Goal: Task Accomplishment & Management: Complete application form

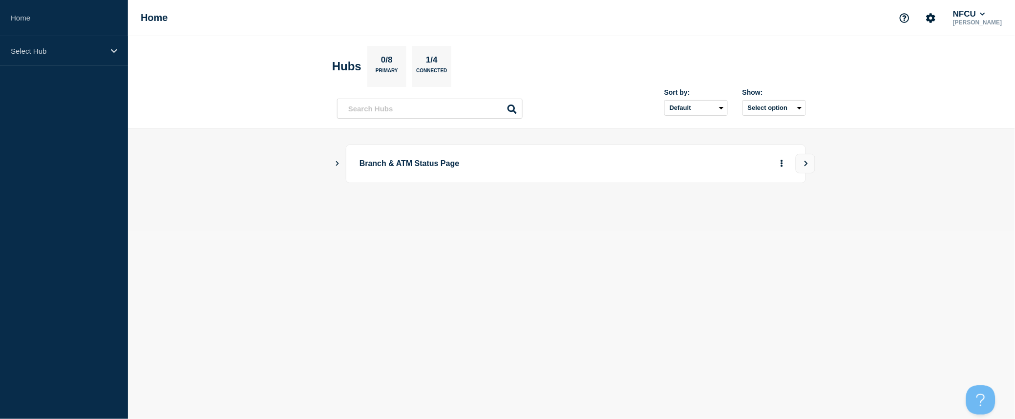
click at [339, 163] on icon "Show Connected Hubs" at bounding box center [337, 163] width 6 height 5
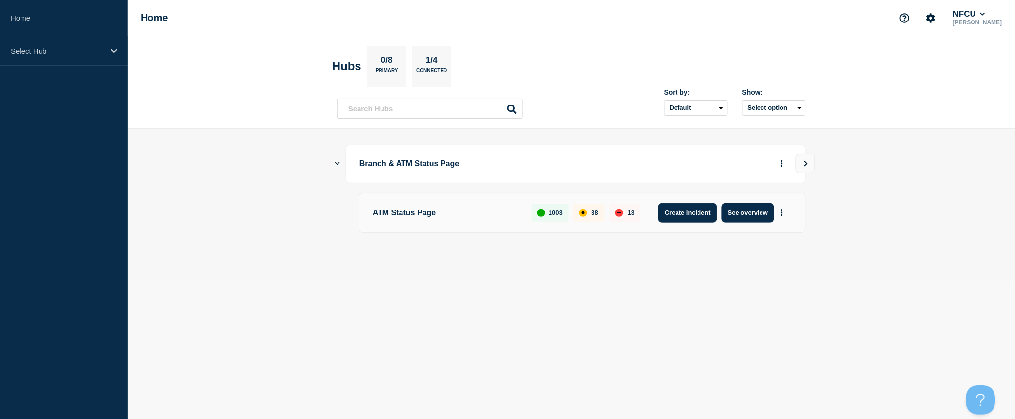
click at [677, 215] on button "Create incident" at bounding box center [687, 213] width 59 height 20
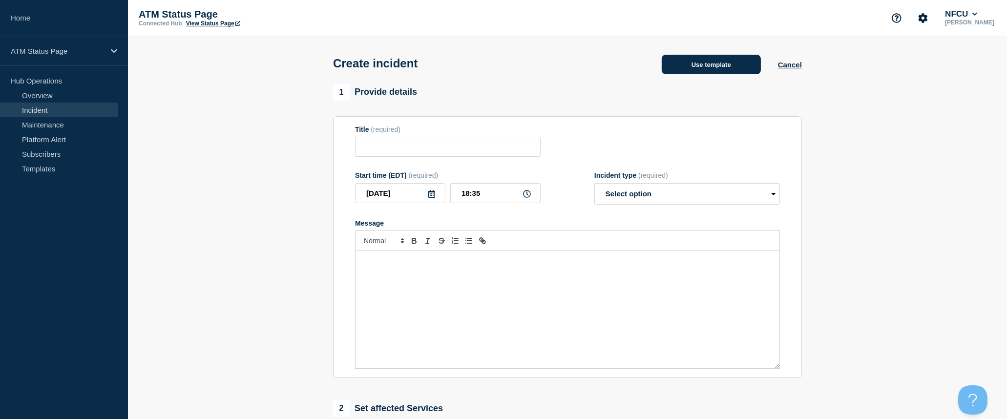
click at [724, 69] on button "Use template" at bounding box center [711, 65] width 99 height 20
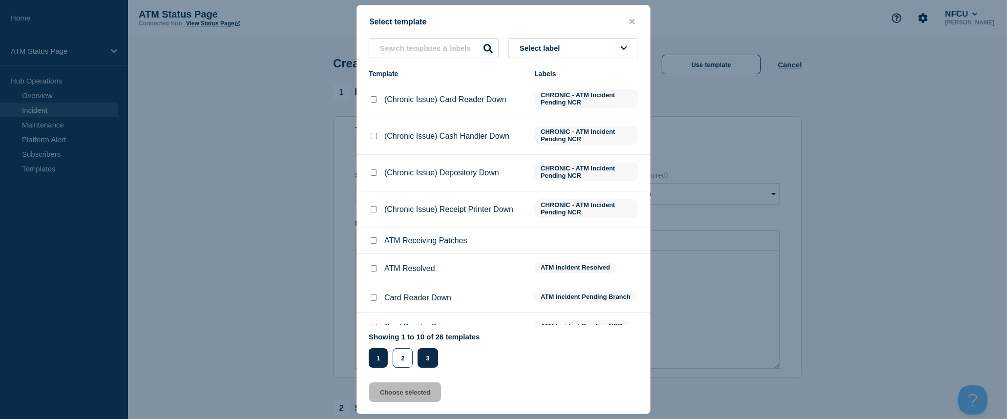
click at [418, 360] on button "3" at bounding box center [428, 358] width 20 height 20
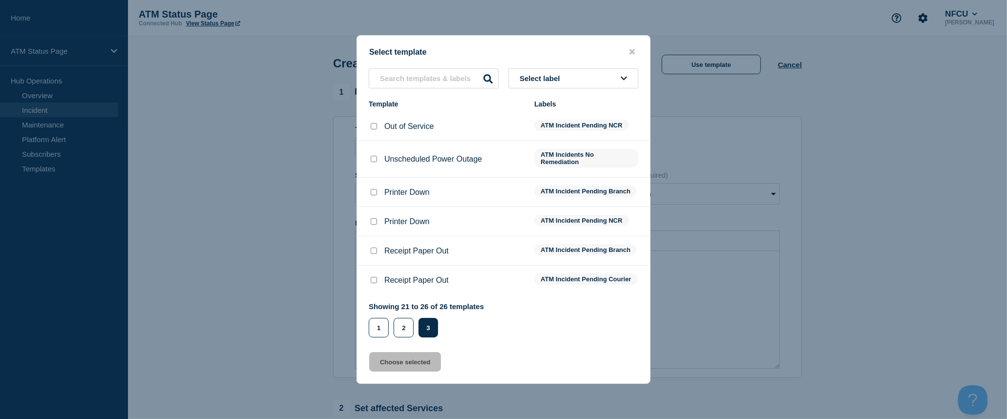
click at [375, 192] on input "Printer Down checkbox" at bounding box center [374, 192] width 6 height 6
checkbox input "true"
click at [419, 362] on button "Choose selected" at bounding box center [405, 362] width 72 height 20
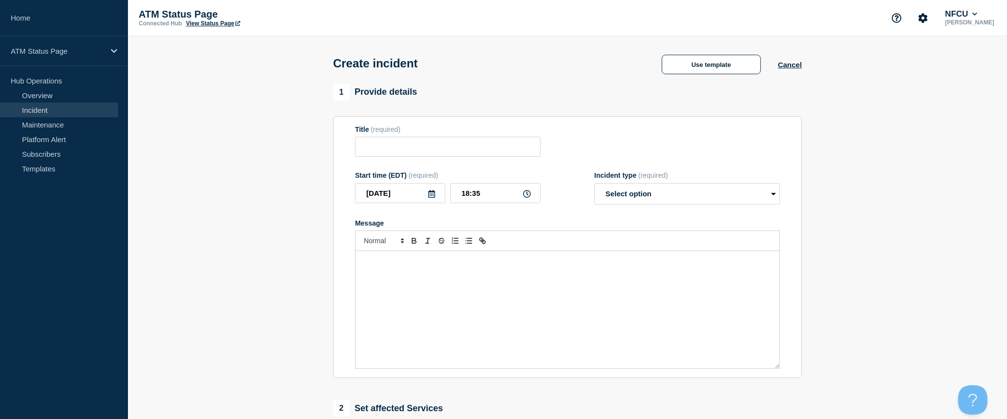
type input "Printer Down"
select select "identified"
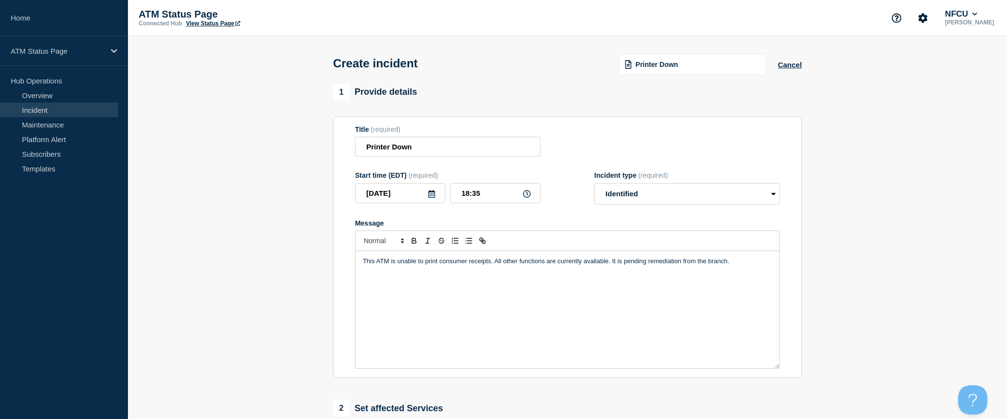
scroll to position [163, 0]
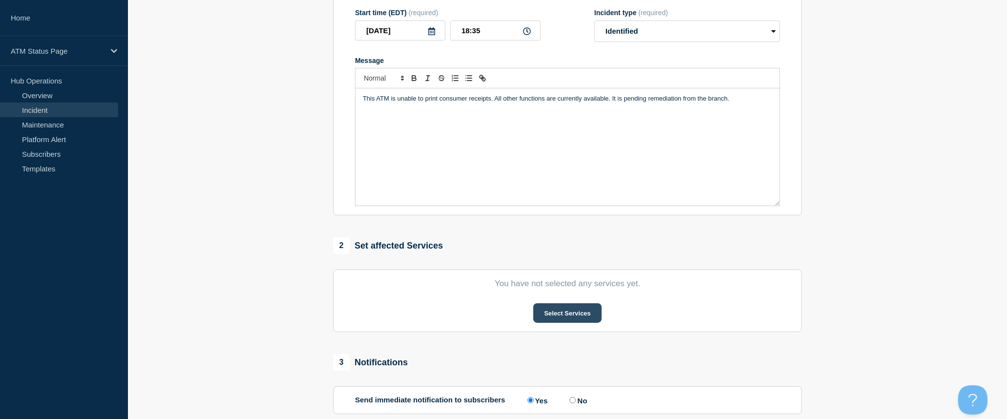
click at [555, 314] on button "Select Services" at bounding box center [567, 313] width 68 height 20
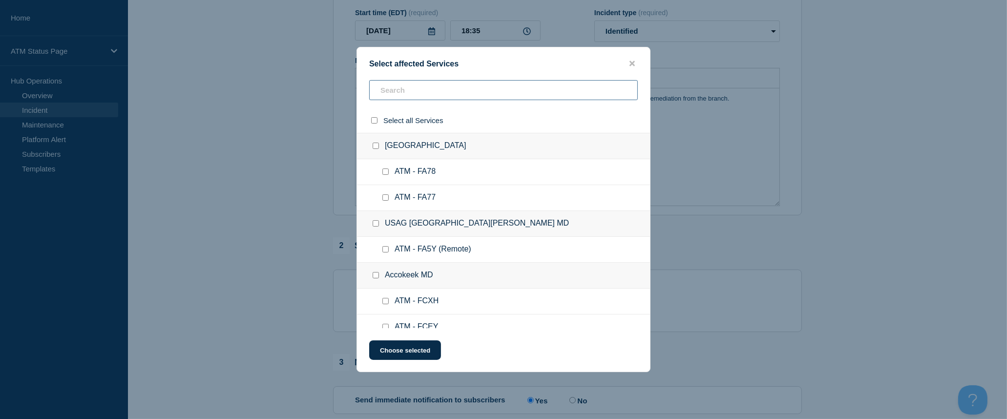
click at [486, 93] on input "text" at bounding box center [503, 90] width 269 height 20
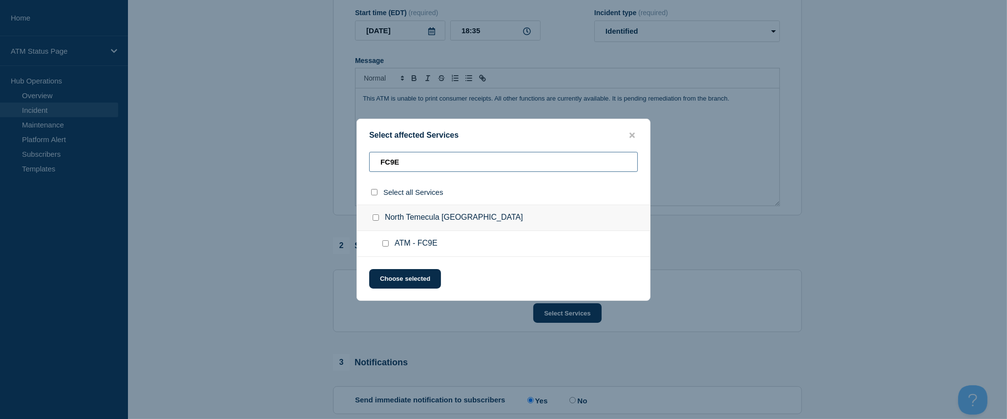
type input "FC9E"
click at [368, 193] on div "Select all Services" at bounding box center [503, 192] width 293 height 25
click at [372, 192] on input "select all checkbox" at bounding box center [374, 192] width 6 height 6
checkbox input "true"
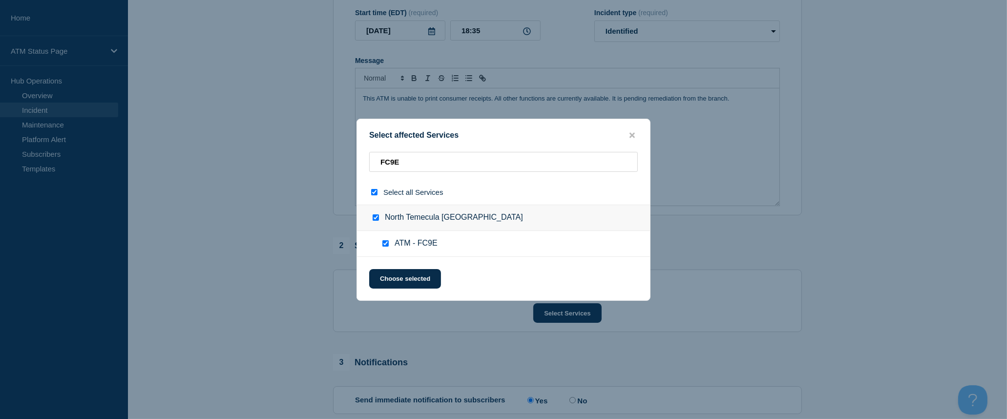
checkbox input "true"
click at [414, 277] on button "Choose selected" at bounding box center [405, 279] width 72 height 20
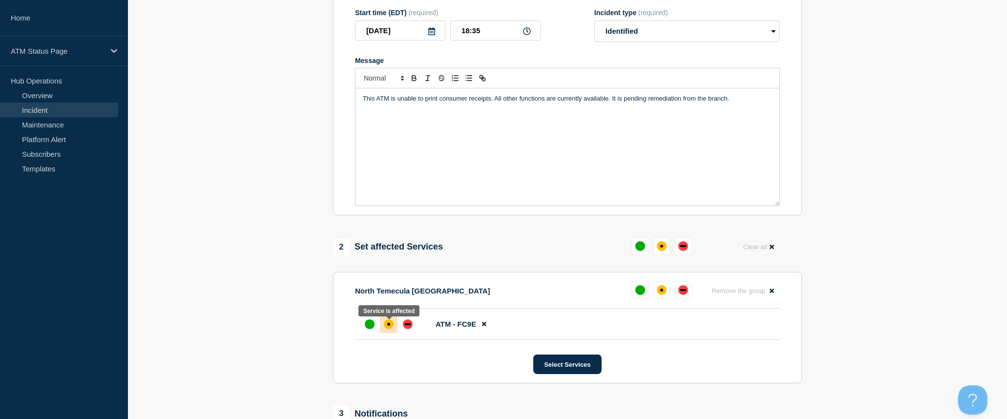
click at [392, 326] on div "affected" at bounding box center [389, 324] width 10 height 10
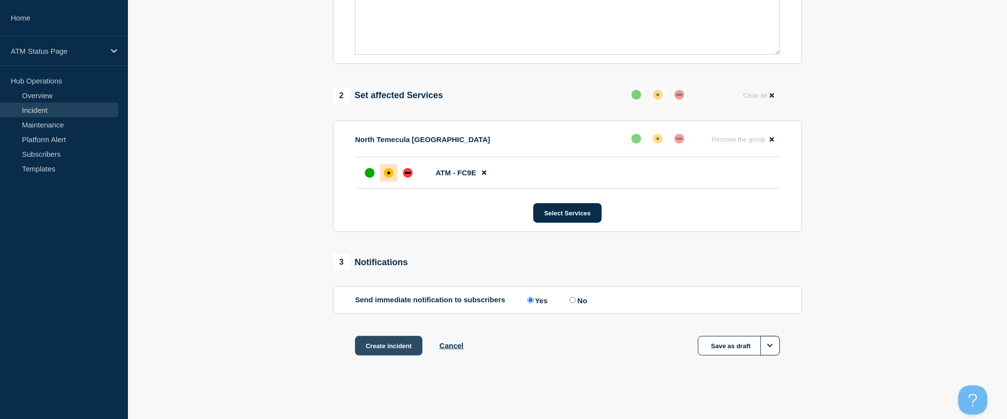
click at [397, 346] on button "Create incident" at bounding box center [388, 346] width 67 height 20
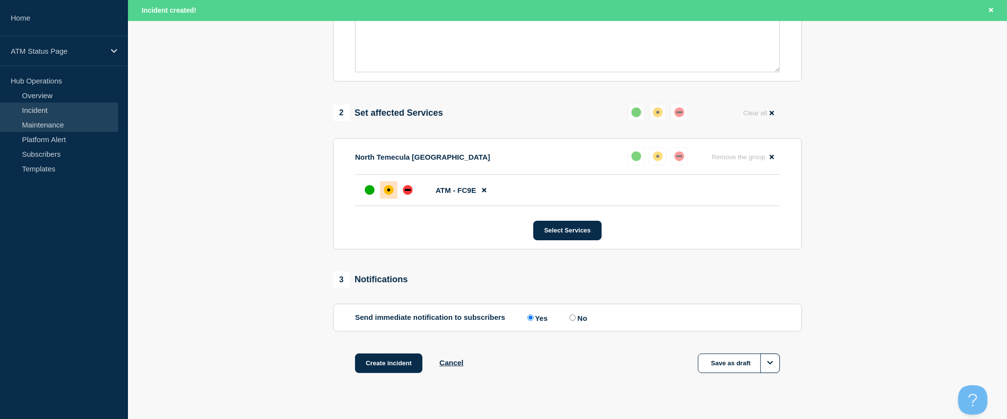
scroll to position [338, 0]
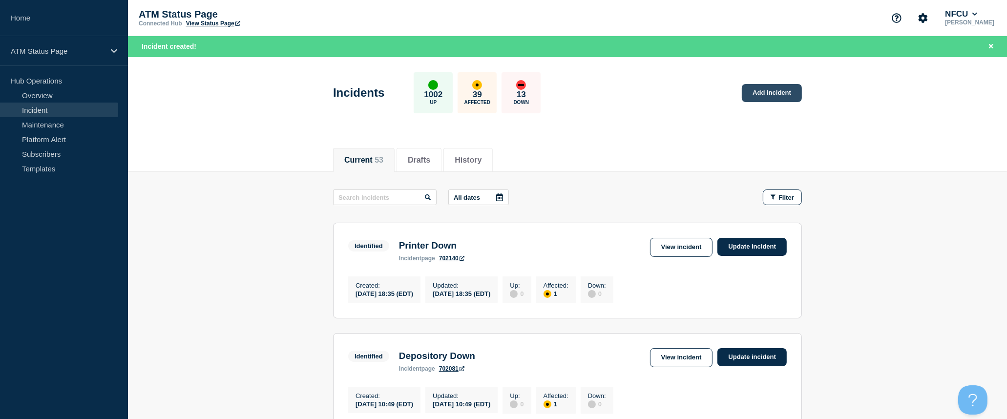
click at [768, 92] on link "Add incident" at bounding box center [772, 93] width 60 height 18
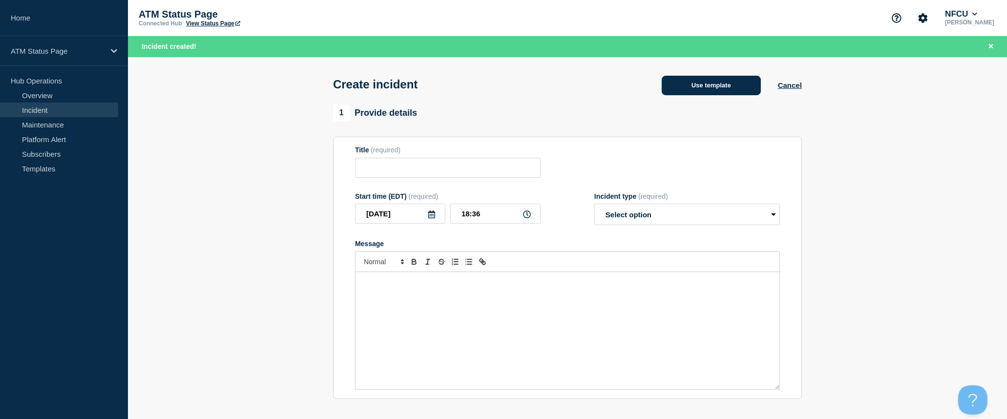
click at [728, 88] on button "Use template" at bounding box center [711, 86] width 99 height 20
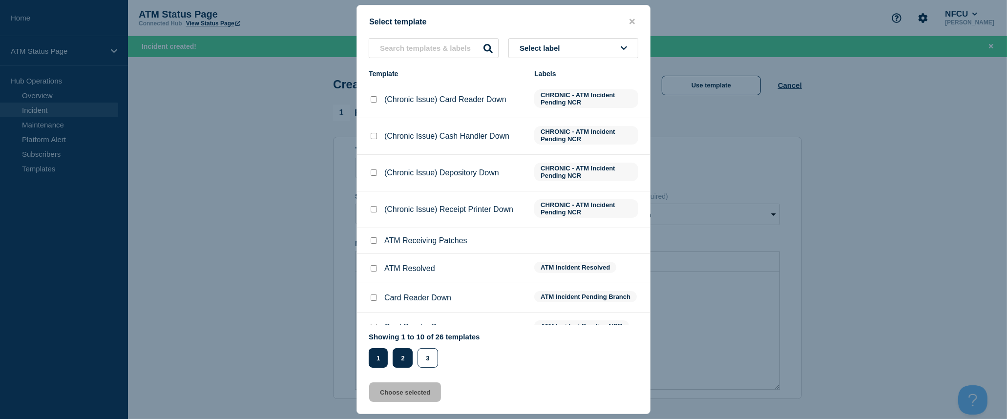
click at [408, 357] on button "2" at bounding box center [403, 358] width 20 height 20
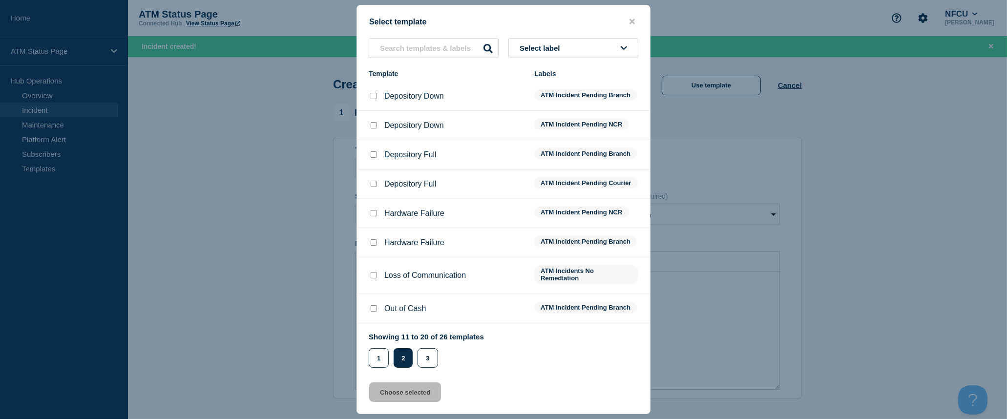
click at [376, 96] on input "Depository Down checkbox" at bounding box center [374, 96] width 6 height 6
checkbox input "true"
click at [418, 398] on button "Choose selected" at bounding box center [405, 392] width 72 height 20
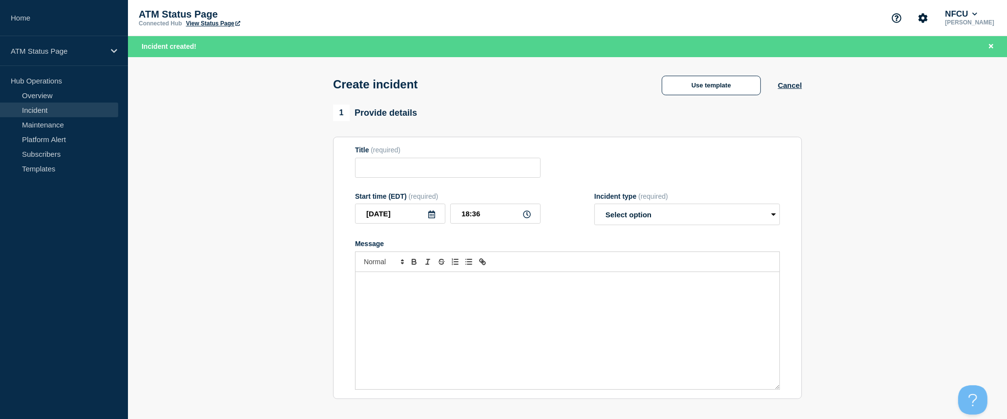
type input "Depository Down"
select select "identified"
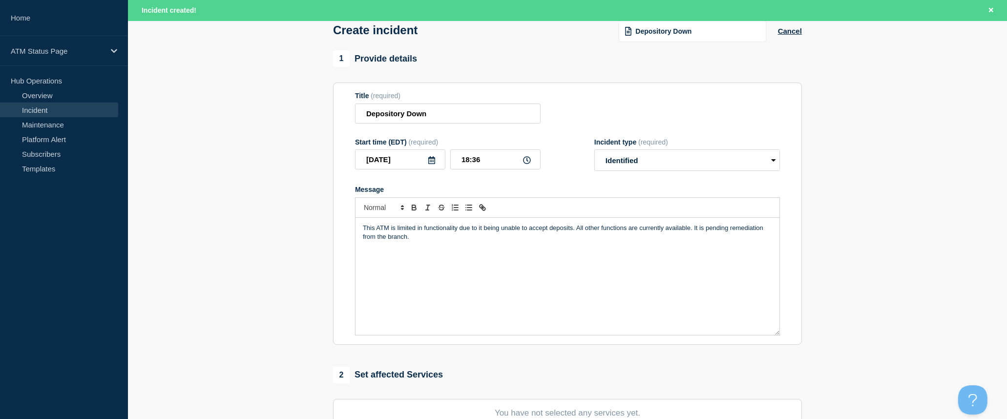
scroll to position [163, 0]
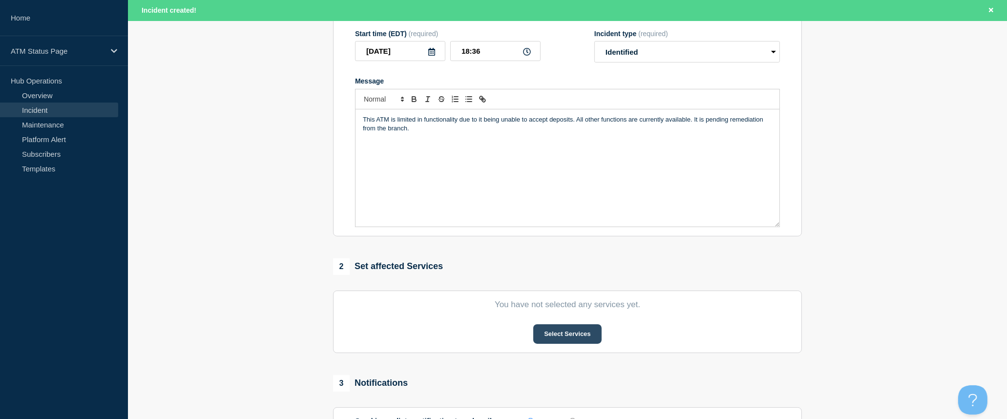
click at [558, 340] on button "Select Services" at bounding box center [567, 334] width 68 height 20
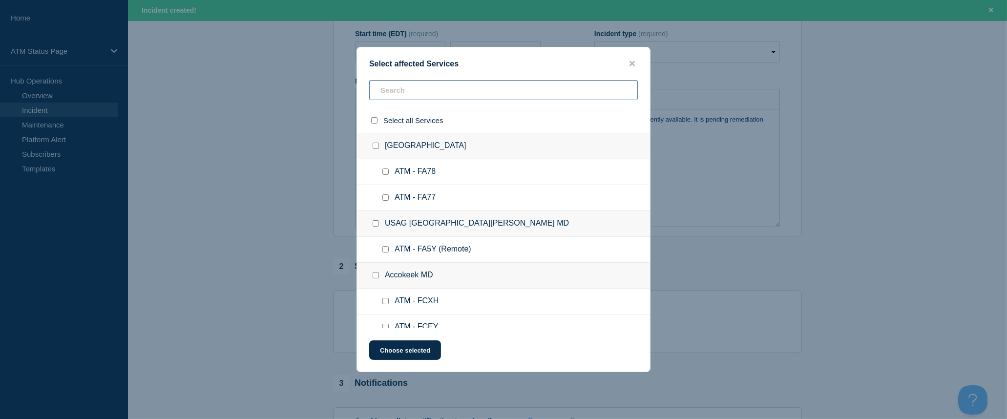
click at [503, 94] on input "text" at bounding box center [503, 90] width 269 height 20
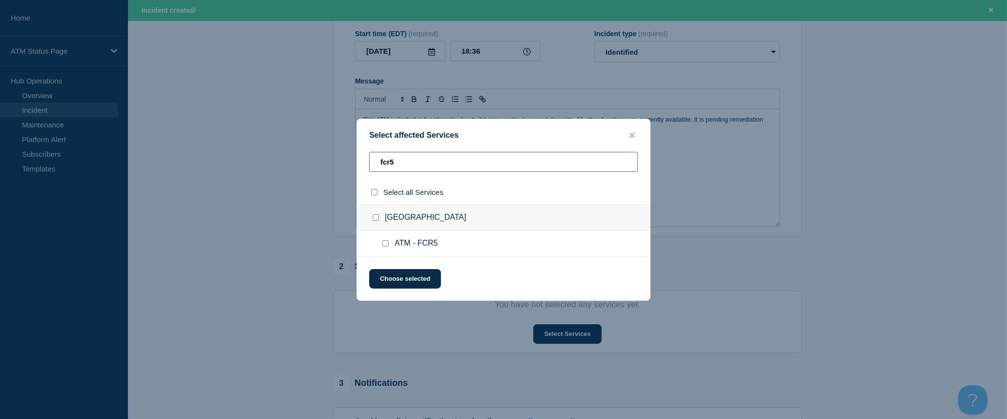
type input "fcr5"
click at [374, 193] on input "select all checkbox" at bounding box center [374, 192] width 6 height 6
checkbox input "true"
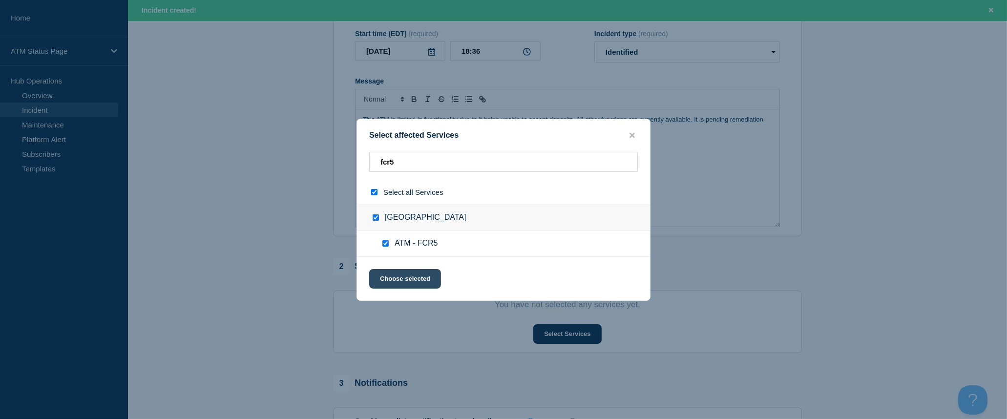
click at [402, 277] on button "Choose selected" at bounding box center [405, 279] width 72 height 20
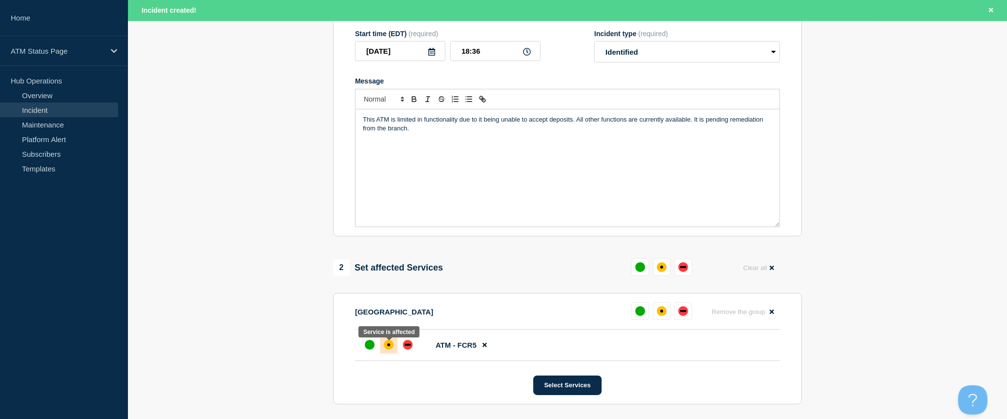
click at [393, 344] on div at bounding box center [389, 345] width 18 height 18
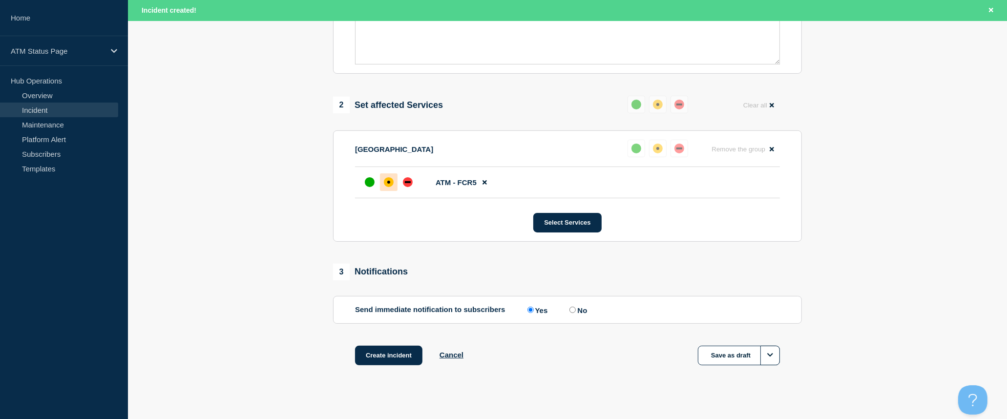
scroll to position [338, 0]
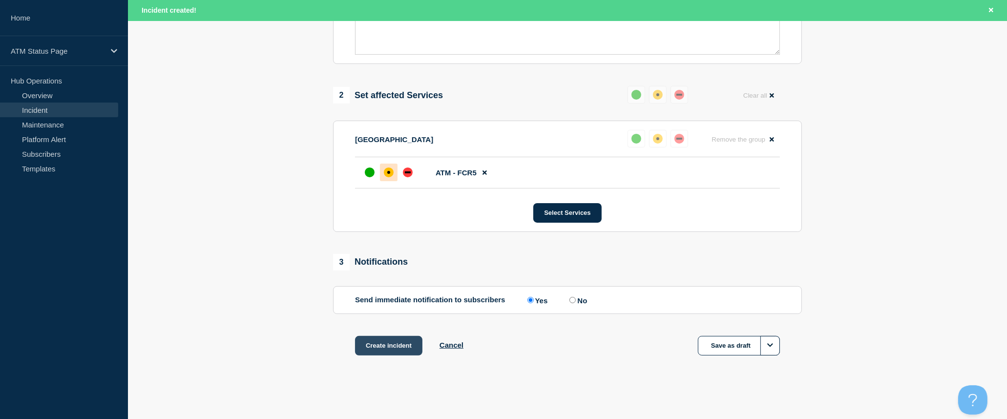
click at [396, 348] on button "Create incident" at bounding box center [388, 346] width 67 height 20
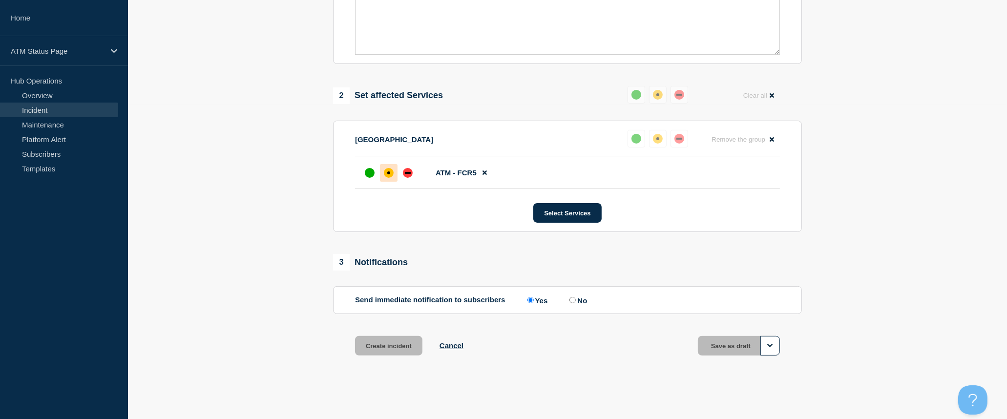
scroll to position [317, 0]
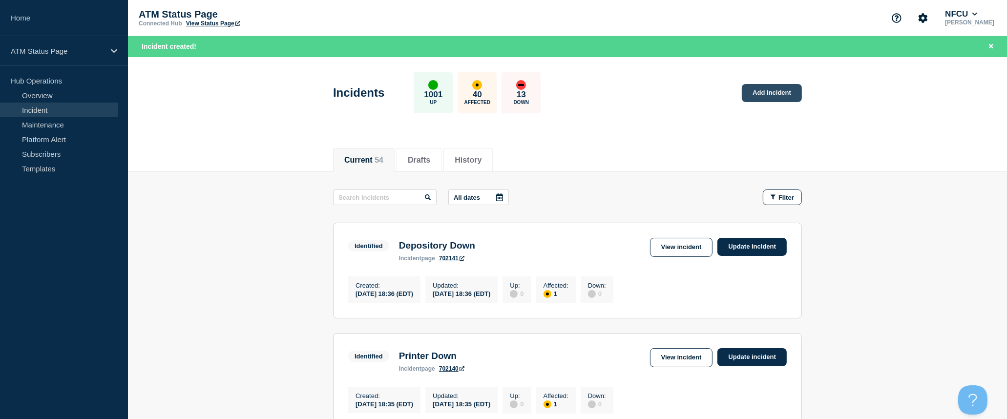
click at [760, 94] on link "Add incident" at bounding box center [772, 93] width 60 height 18
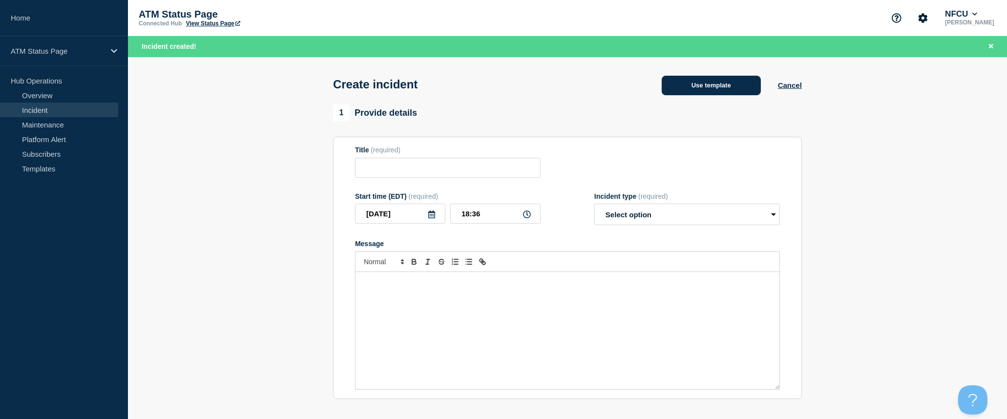
click at [733, 87] on button "Use template" at bounding box center [711, 86] width 99 height 20
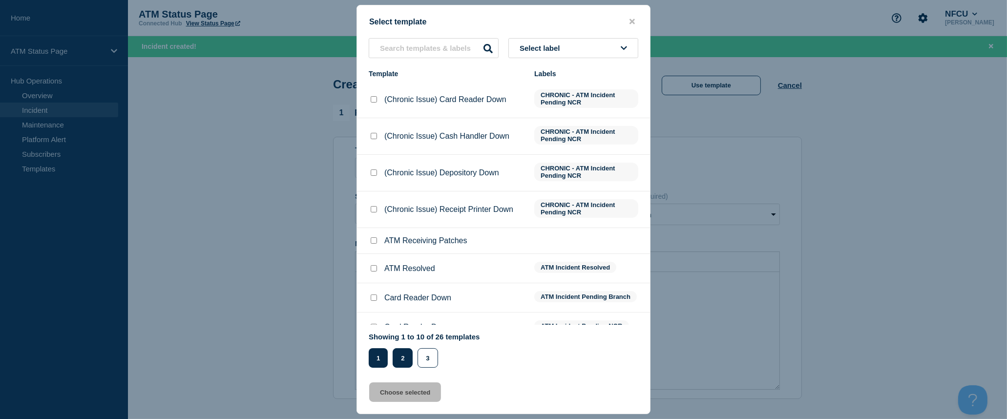
click at [409, 364] on button "2" at bounding box center [403, 358] width 20 height 20
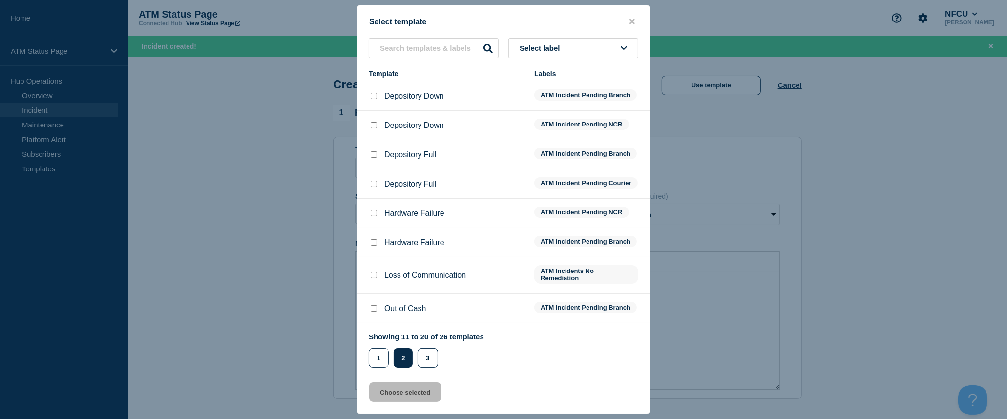
click at [374, 98] on input "Depository Down checkbox" at bounding box center [374, 96] width 6 height 6
checkbox input "true"
click at [419, 388] on button "Choose selected" at bounding box center [405, 392] width 72 height 20
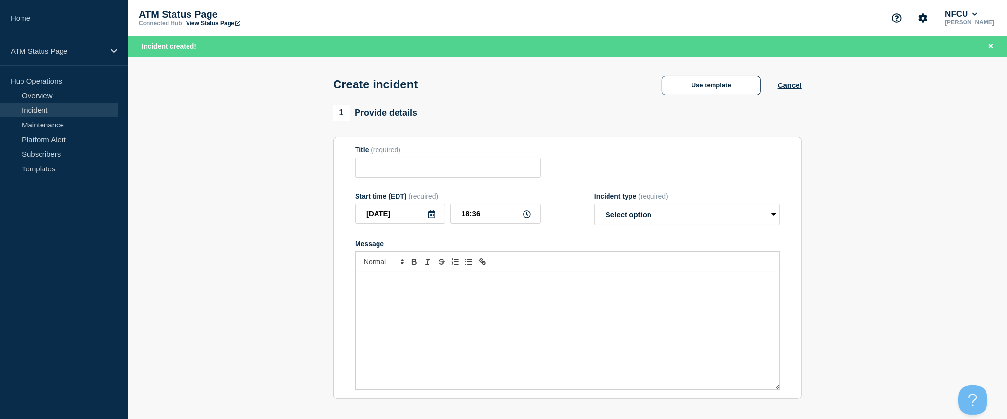
type input "Depository Down"
select select "identified"
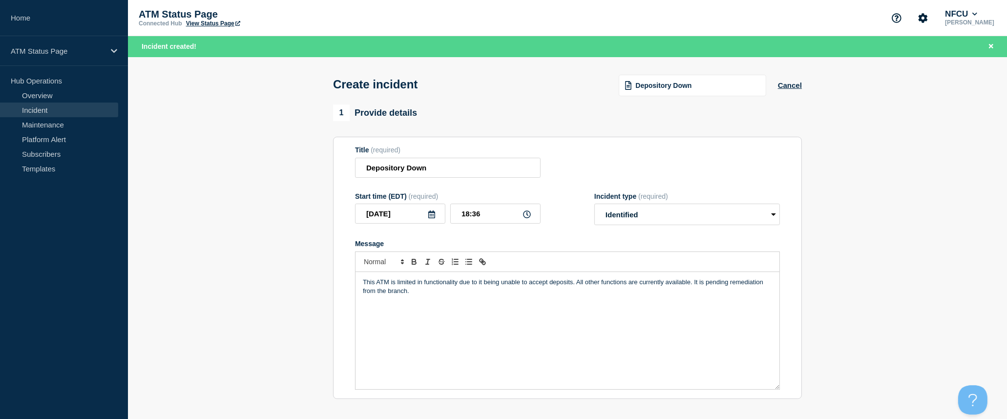
scroll to position [217, 0]
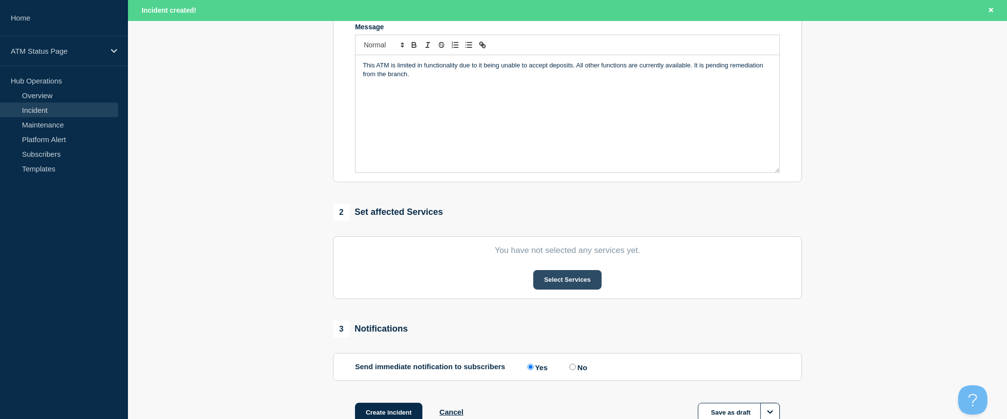
click at [568, 281] on button "Select Services" at bounding box center [567, 280] width 68 height 20
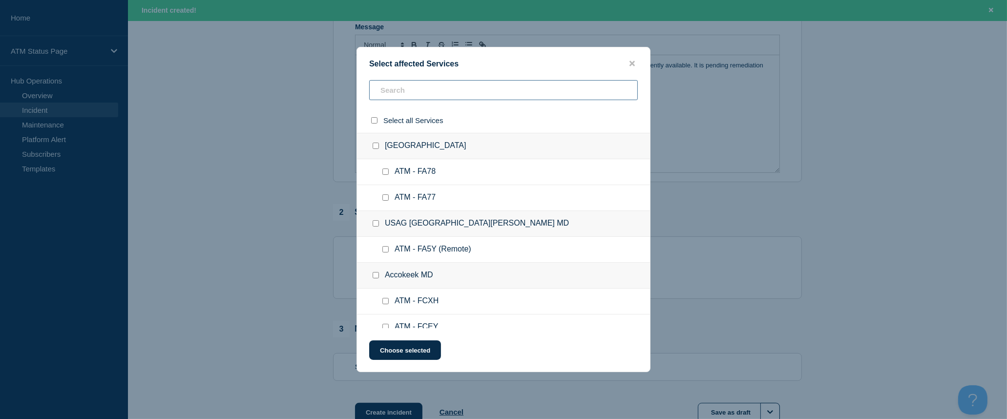
click at [491, 92] on input "text" at bounding box center [503, 90] width 269 height 20
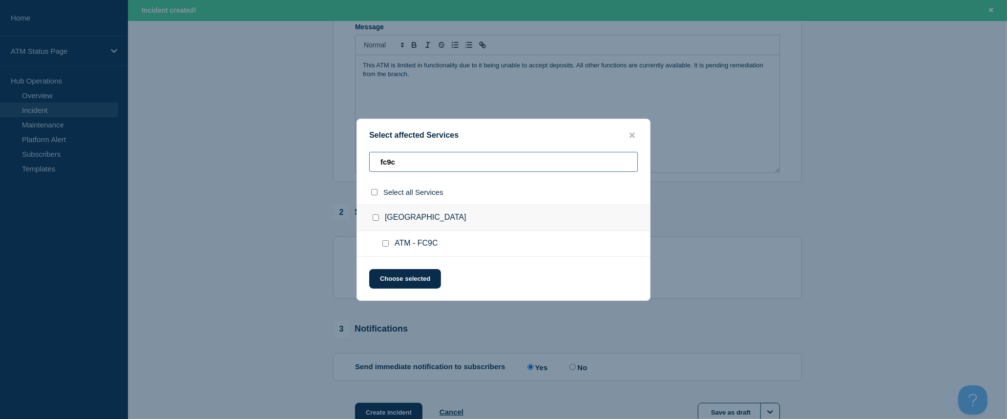
type input "fc9c"
click at [371, 189] on input "select all checkbox" at bounding box center [374, 192] width 6 height 6
checkbox input "true"
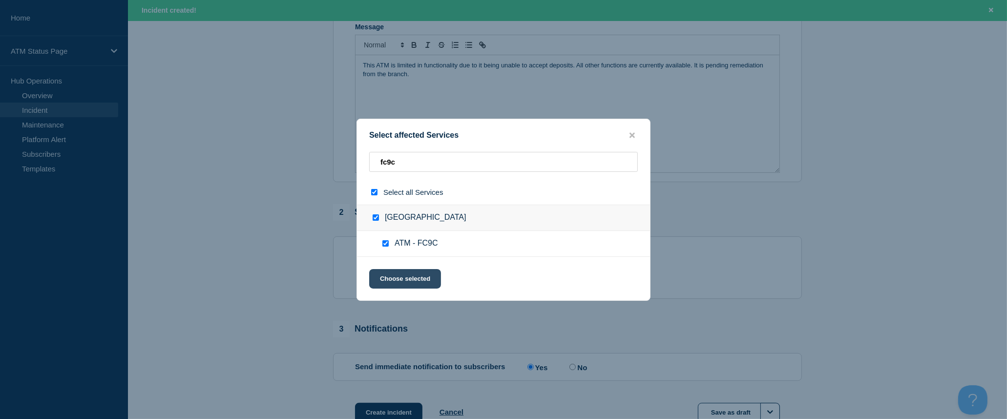
click at [413, 279] on button "Choose selected" at bounding box center [405, 279] width 72 height 20
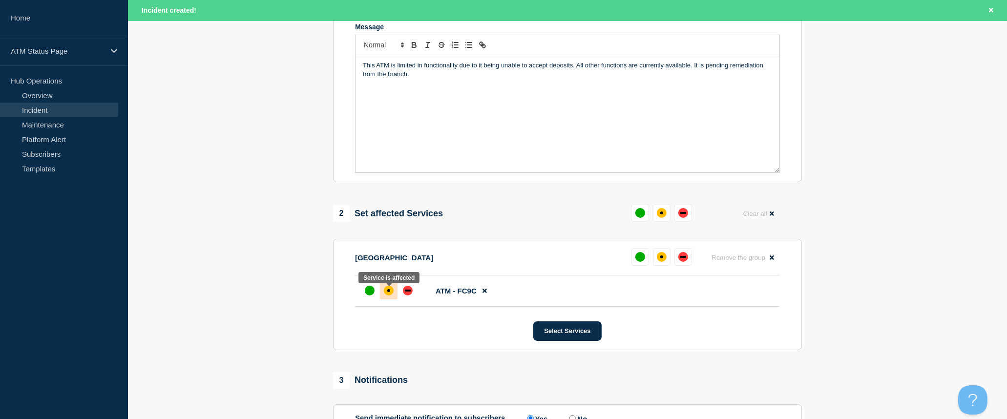
click at [388, 295] on div "affected" at bounding box center [389, 291] width 10 height 10
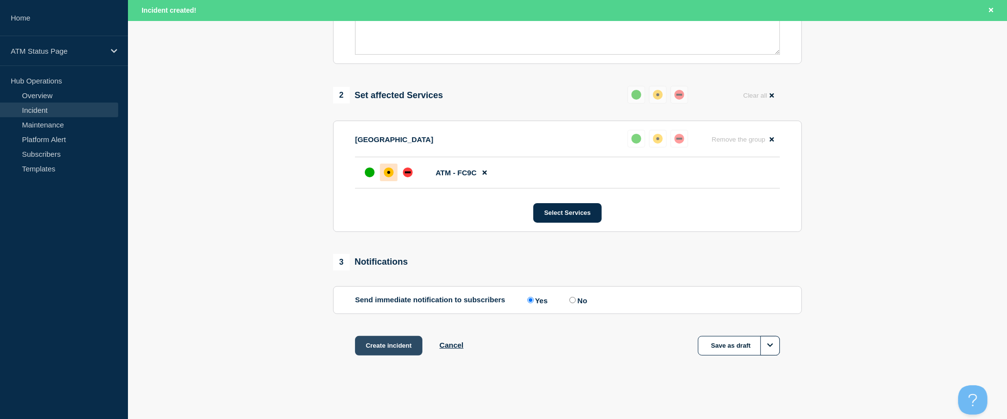
click at [405, 350] on button "Create incident" at bounding box center [388, 346] width 67 height 20
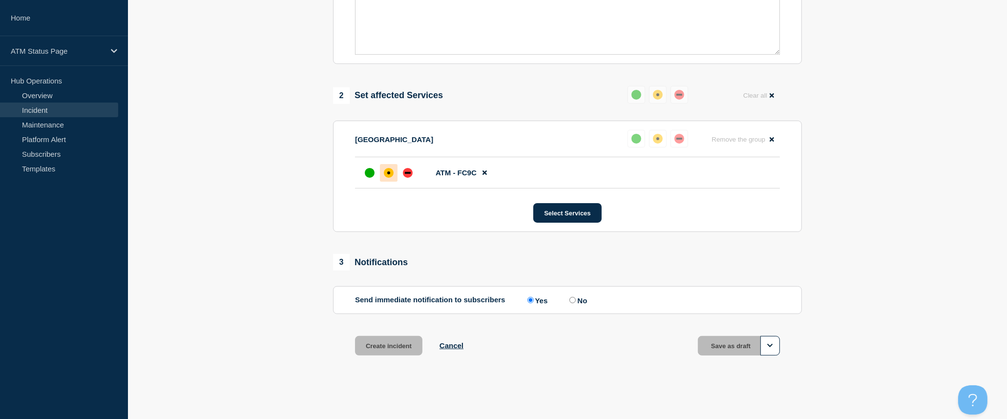
scroll to position [317, 0]
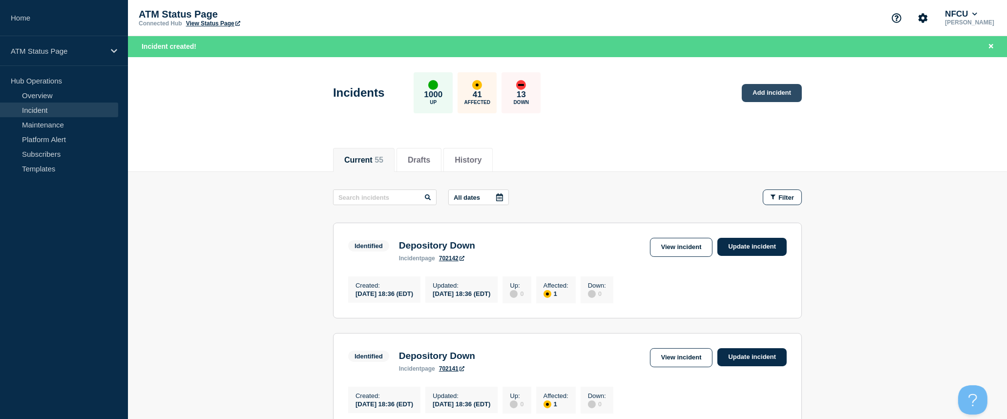
click at [787, 98] on link "Add incident" at bounding box center [772, 93] width 60 height 18
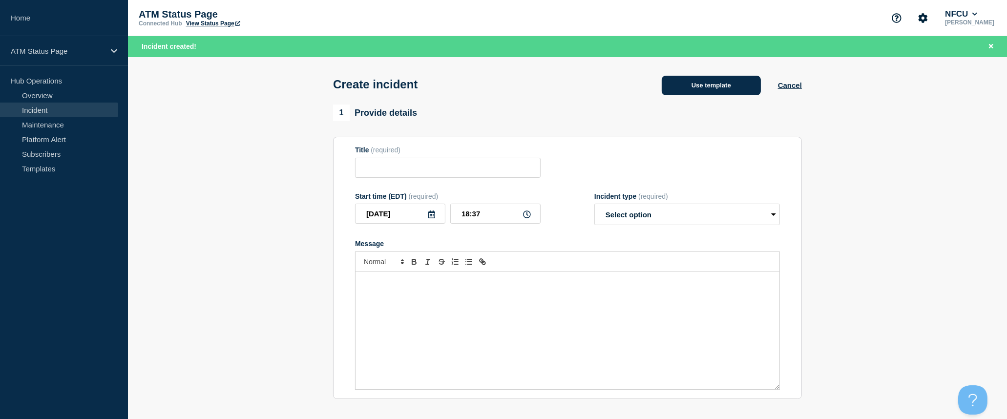
click at [724, 91] on button "Use template" at bounding box center [711, 86] width 99 height 20
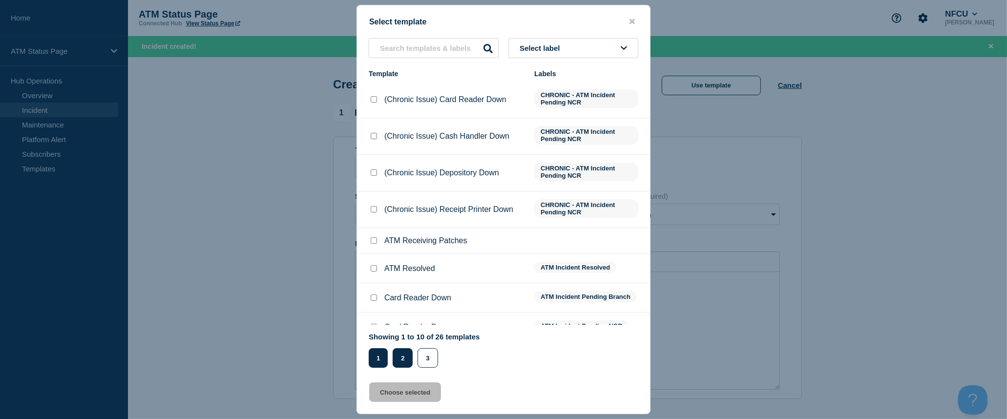
click at [407, 360] on button "2" at bounding box center [403, 358] width 20 height 20
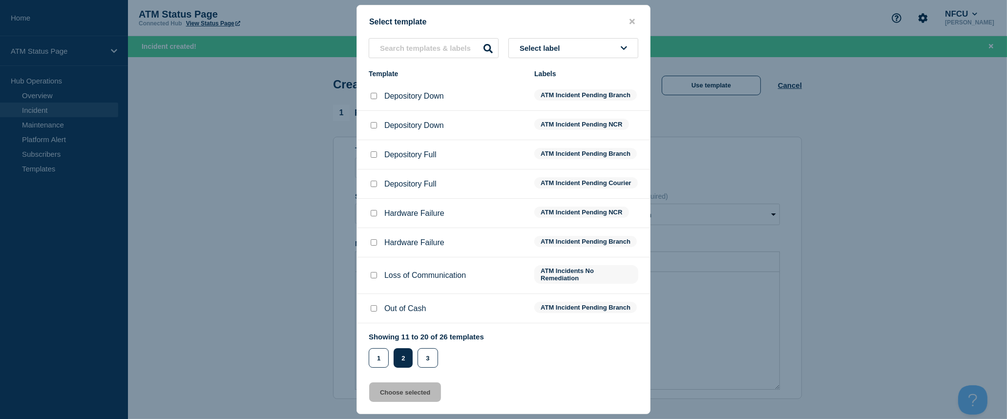
click at [374, 99] on input "Depository Down checkbox" at bounding box center [374, 96] width 6 height 6
checkbox input "true"
drag, startPoint x: 425, startPoint y: 398, endPoint x: 431, endPoint y: 391, distance: 9.0
click at [425, 397] on button "Choose selected" at bounding box center [405, 392] width 72 height 20
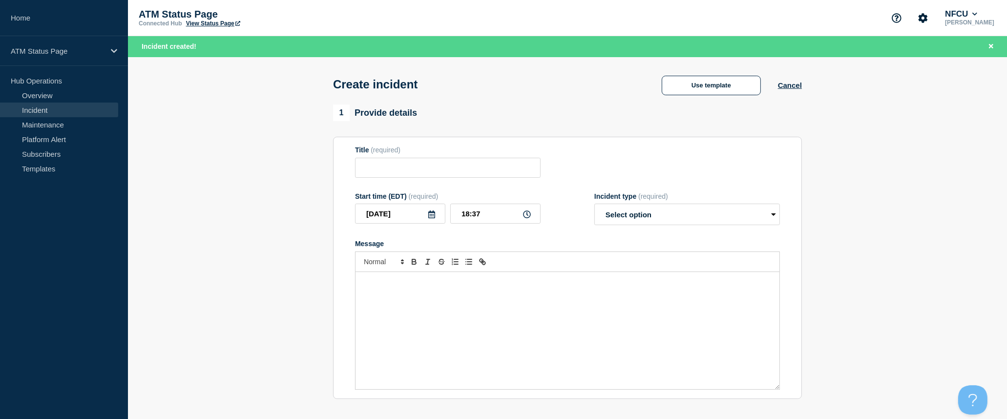
type input "Depository Down"
select select "identified"
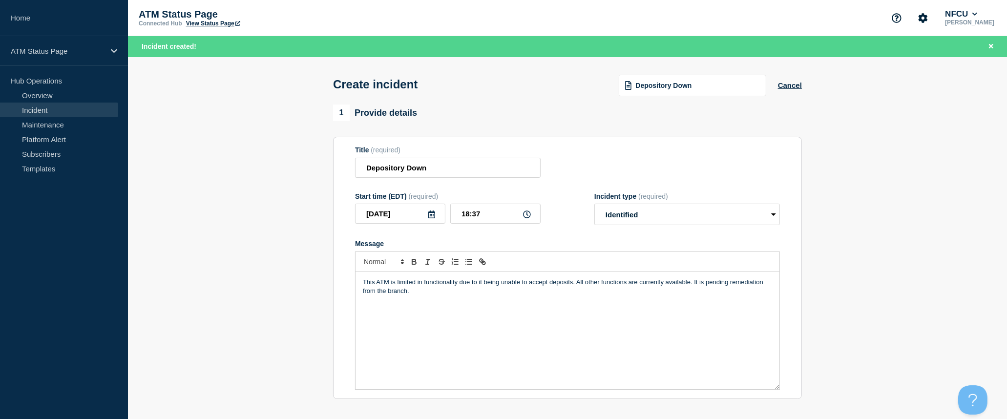
scroll to position [108, 0]
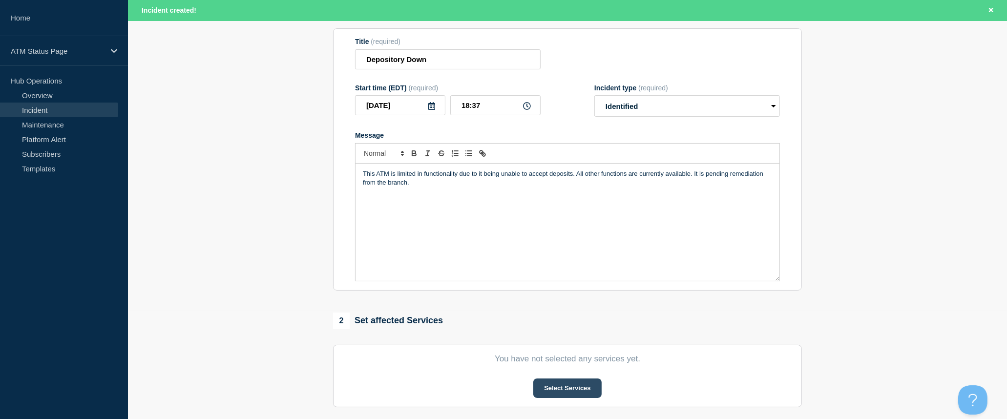
click at [583, 386] on button "Select Services" at bounding box center [567, 388] width 68 height 20
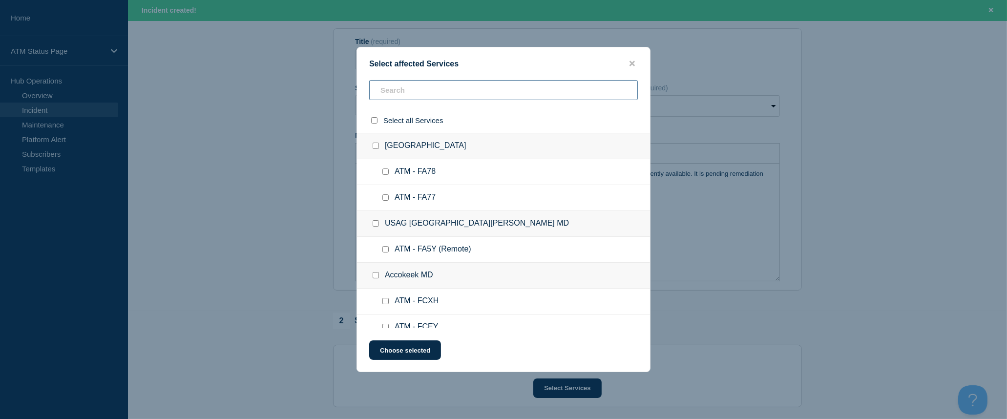
click at [463, 85] on input "text" at bounding box center [503, 90] width 269 height 20
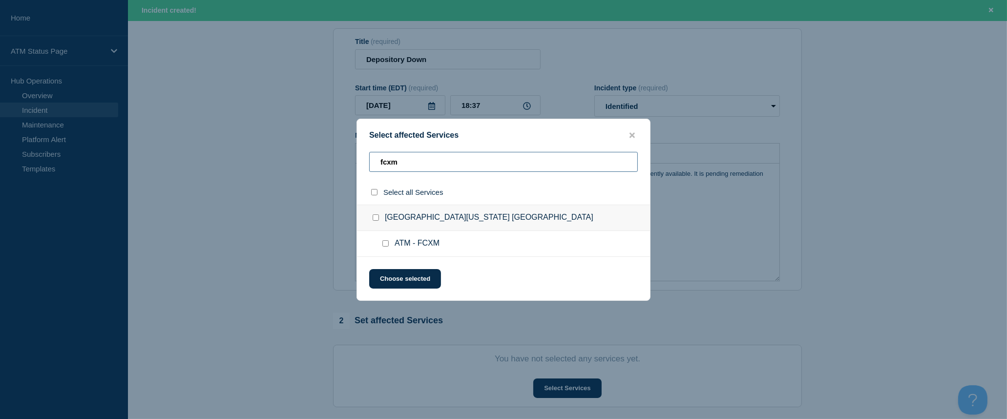
type input "fcxm"
click at [375, 191] on input "select all checkbox" at bounding box center [374, 192] width 6 height 6
checkbox input "true"
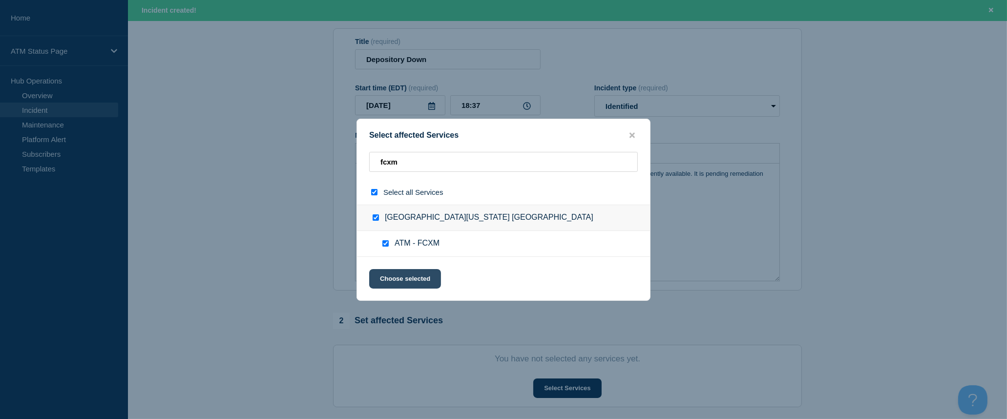
click at [403, 276] on button "Choose selected" at bounding box center [405, 279] width 72 height 20
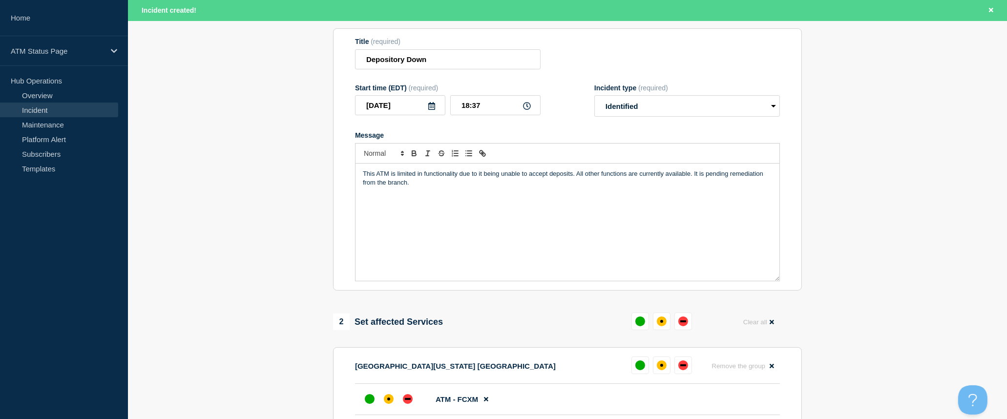
scroll to position [271, 0]
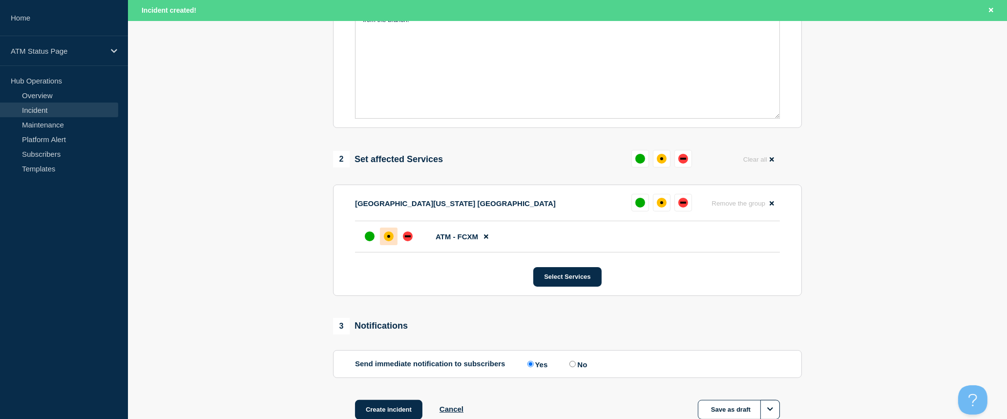
click at [395, 244] on div at bounding box center [389, 237] width 18 height 18
click at [417, 404] on button "Create incident" at bounding box center [388, 410] width 67 height 20
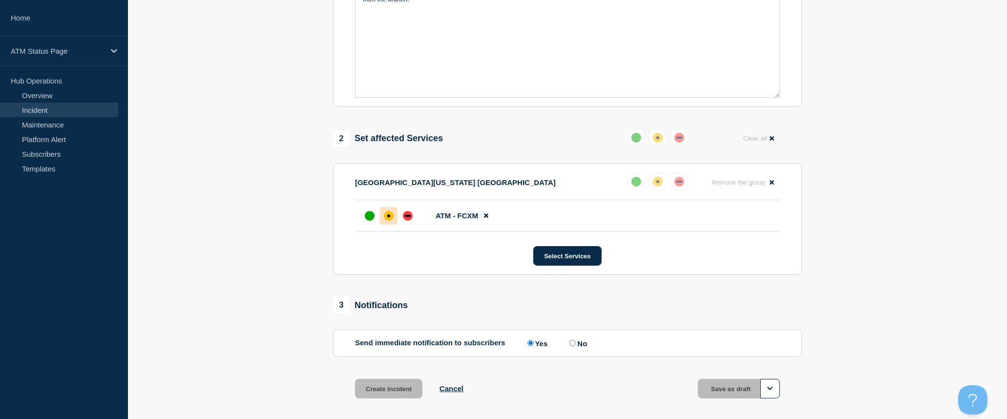
scroll to position [251, 0]
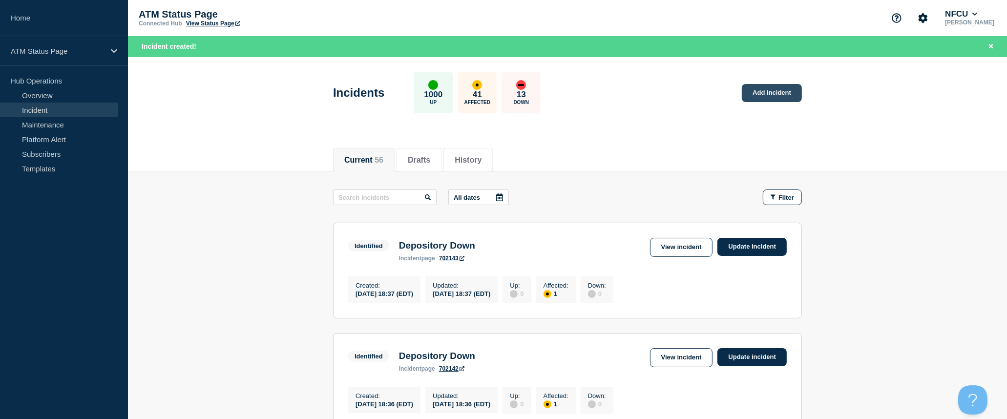
click at [753, 92] on link "Add incident" at bounding box center [772, 93] width 60 height 18
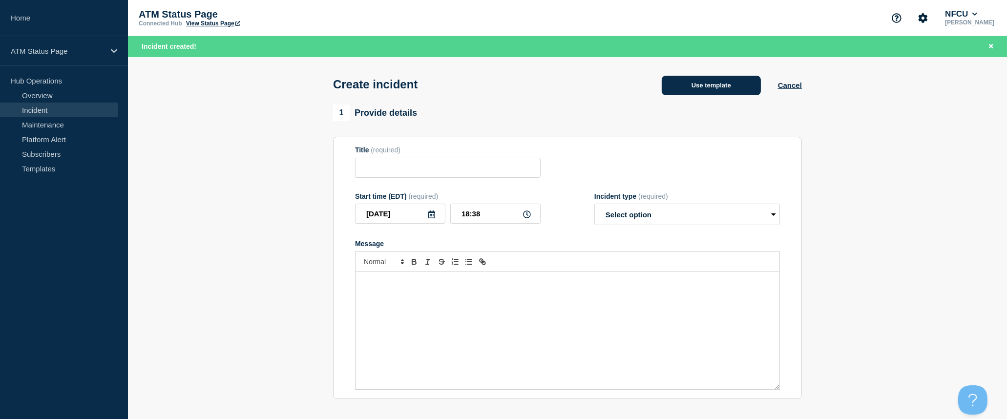
click at [724, 86] on button "Use template" at bounding box center [711, 86] width 99 height 20
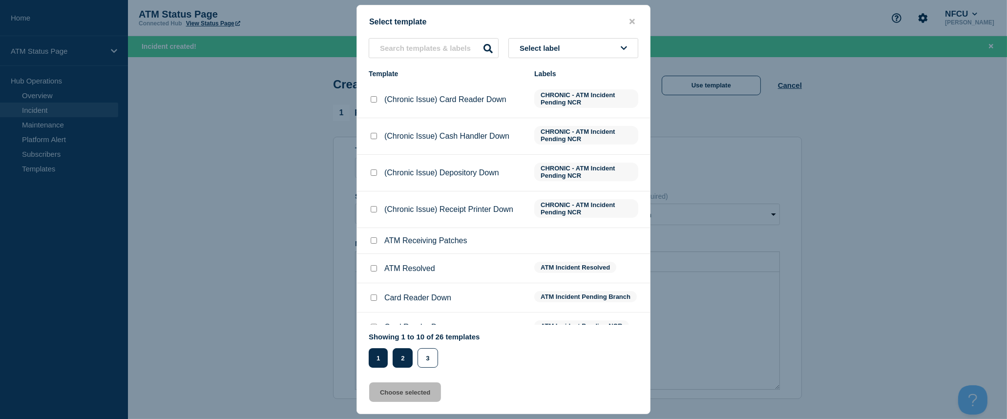
click at [401, 360] on button "2" at bounding box center [403, 358] width 20 height 20
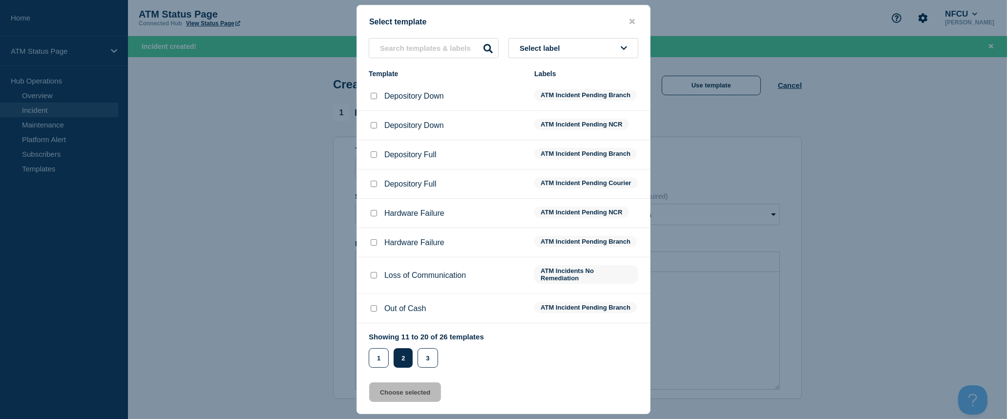
click at [372, 99] on input "Depository Down checkbox" at bounding box center [374, 96] width 6 height 6
checkbox input "true"
click at [431, 393] on button "Choose selected" at bounding box center [405, 392] width 72 height 20
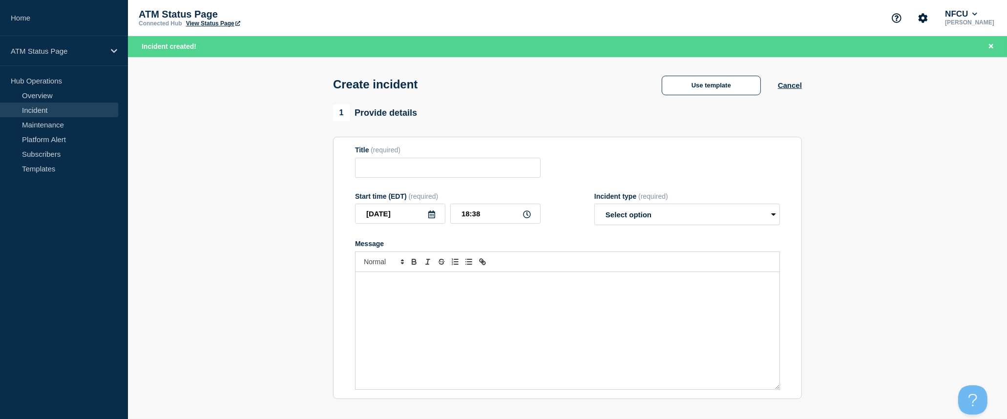
type input "Depository Down"
select select "identified"
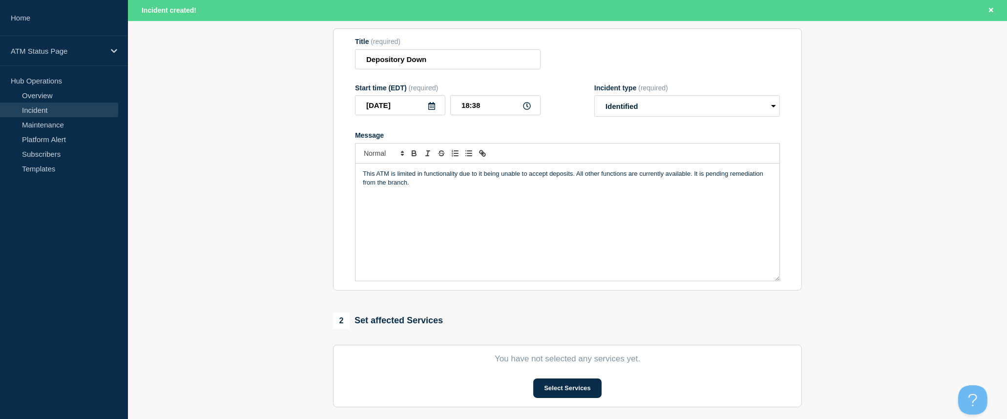
scroll to position [163, 0]
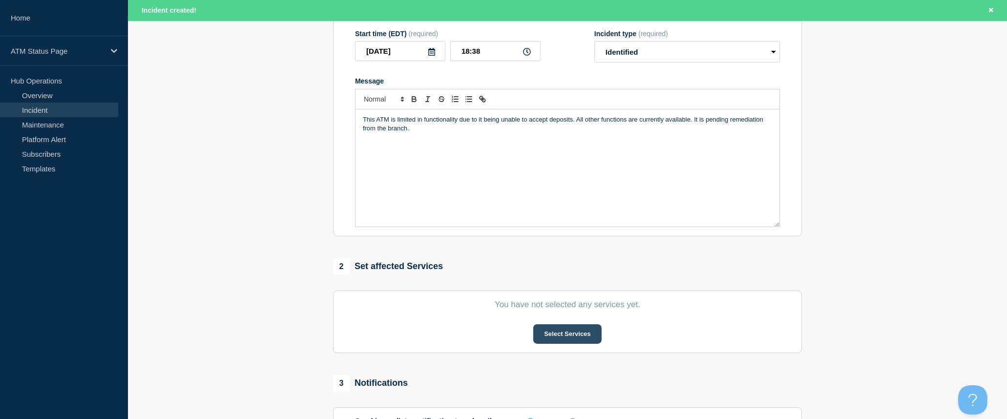
click at [567, 335] on button "Select Services" at bounding box center [567, 334] width 68 height 20
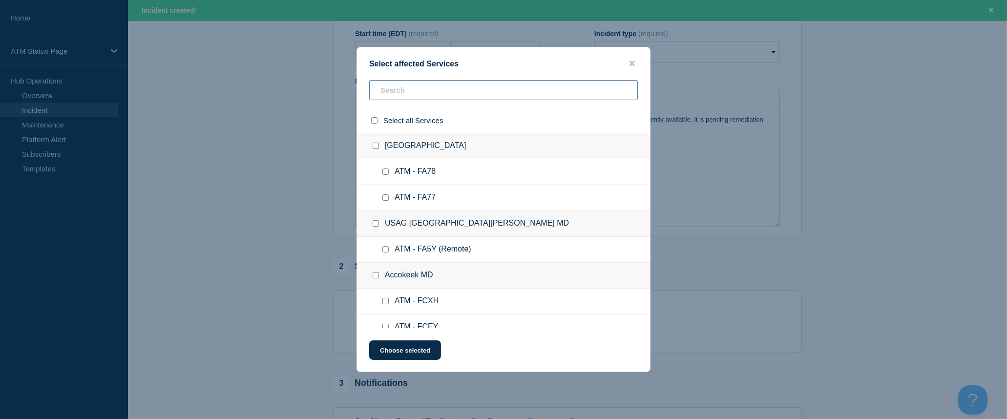
click at [472, 90] on input "text" at bounding box center [503, 90] width 269 height 20
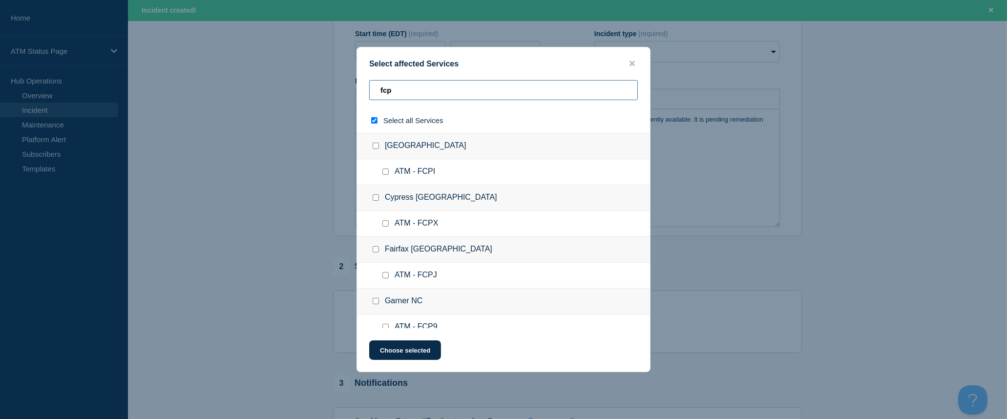
type input "fcp0"
checkbox input "true"
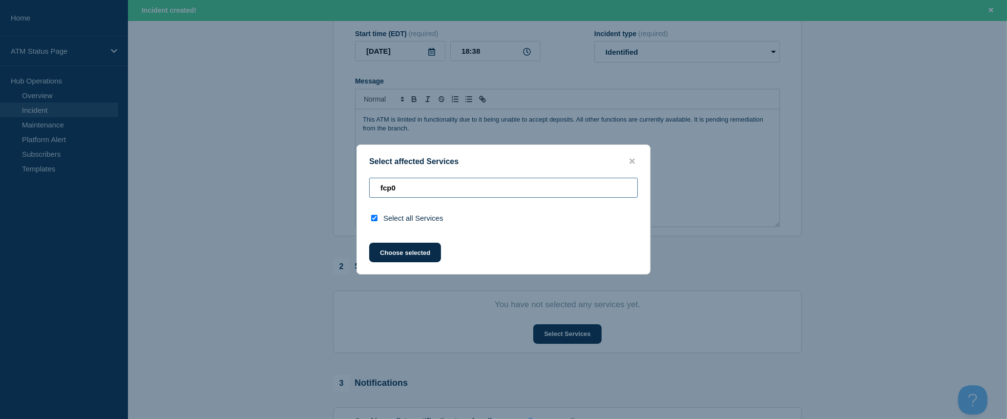
type input "fcp"
checkbox input "false"
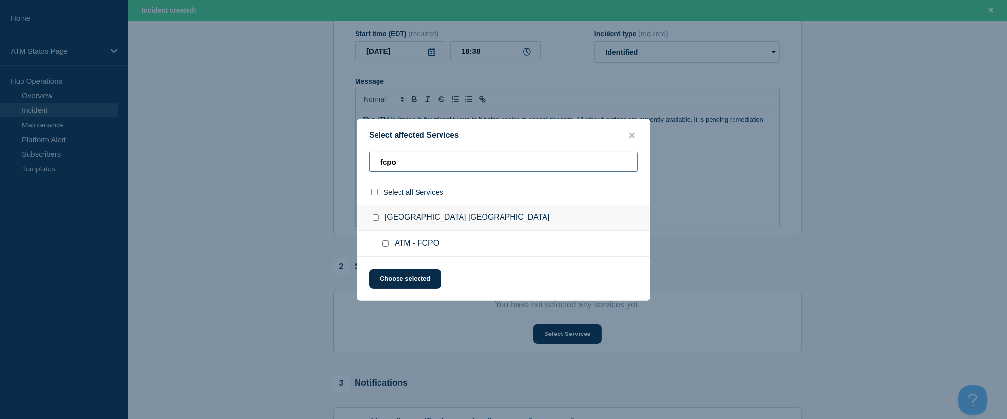
type input "fcpo"
click at [371, 195] on input "select all checkbox" at bounding box center [374, 192] width 6 height 6
checkbox input "true"
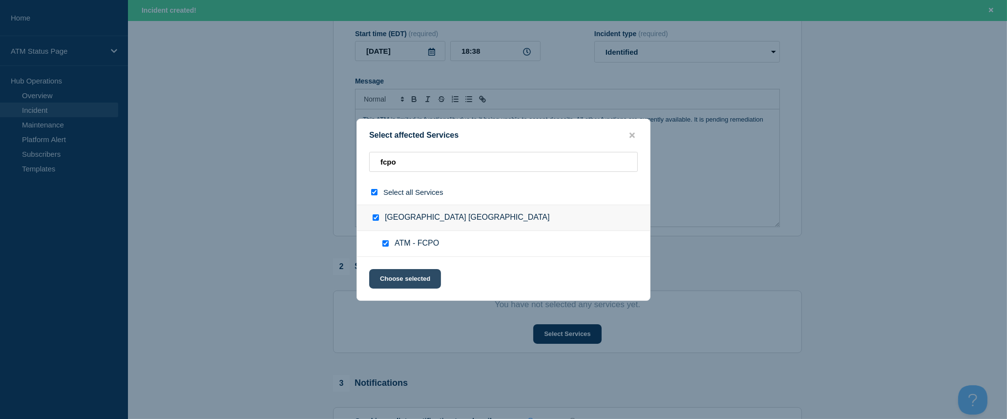
click at [416, 284] on button "Choose selected" at bounding box center [405, 279] width 72 height 20
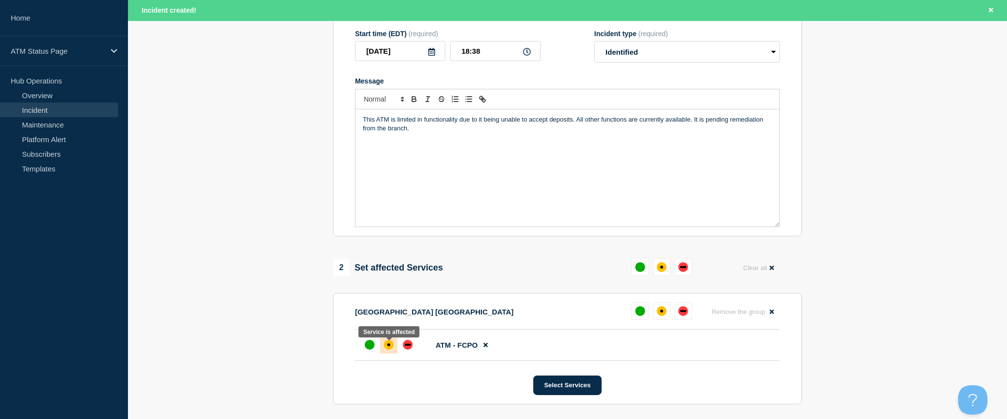
click at [384, 349] on div "affected" at bounding box center [389, 345] width 10 height 10
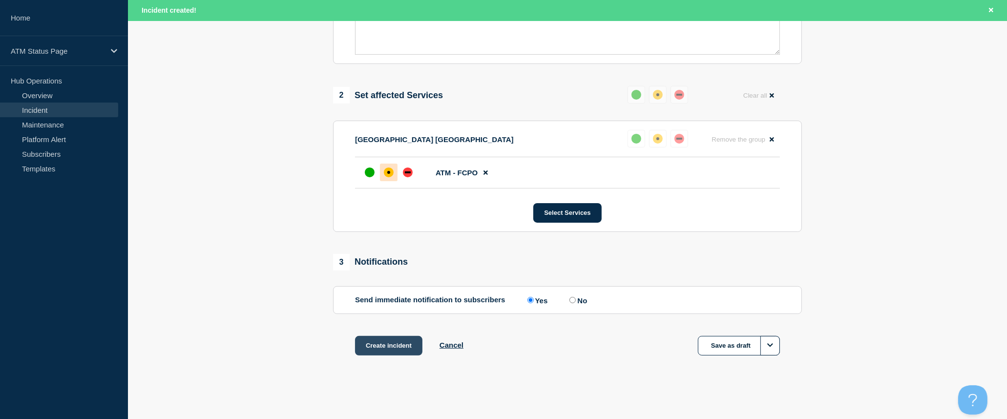
click at [392, 345] on button "Create incident" at bounding box center [388, 346] width 67 height 20
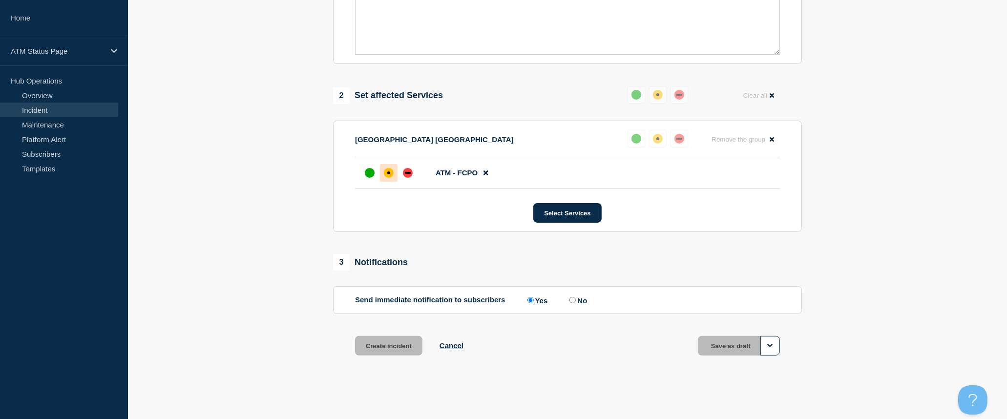
scroll to position [317, 0]
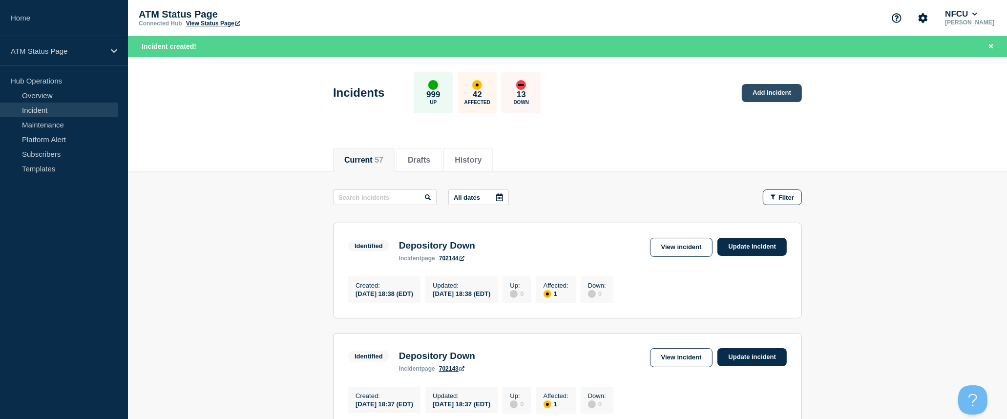
click at [764, 95] on link "Add incident" at bounding box center [772, 93] width 60 height 18
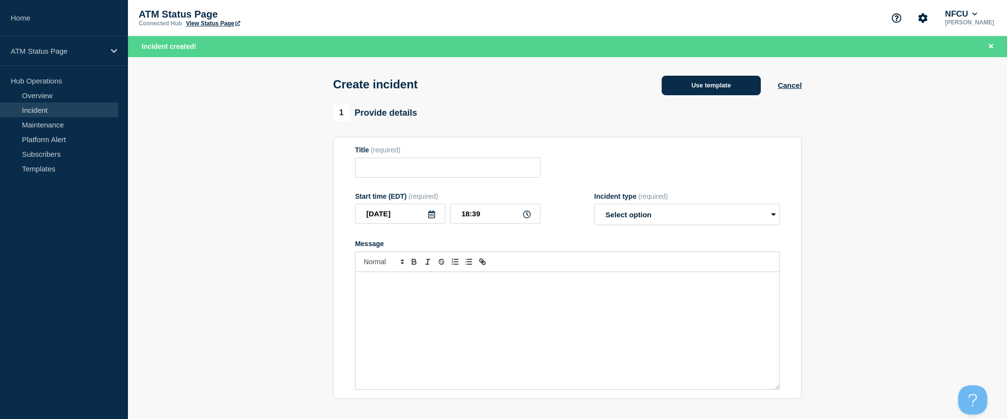
click at [734, 85] on button "Use template" at bounding box center [711, 86] width 99 height 20
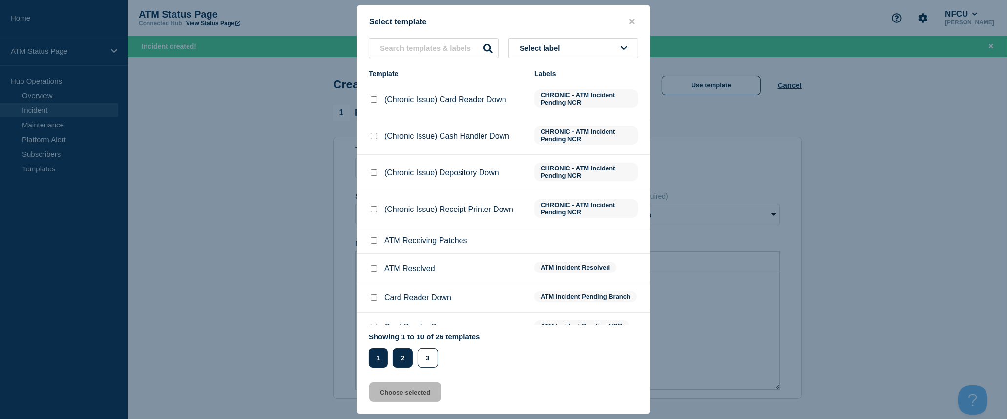
click at [399, 360] on button "2" at bounding box center [403, 358] width 20 height 20
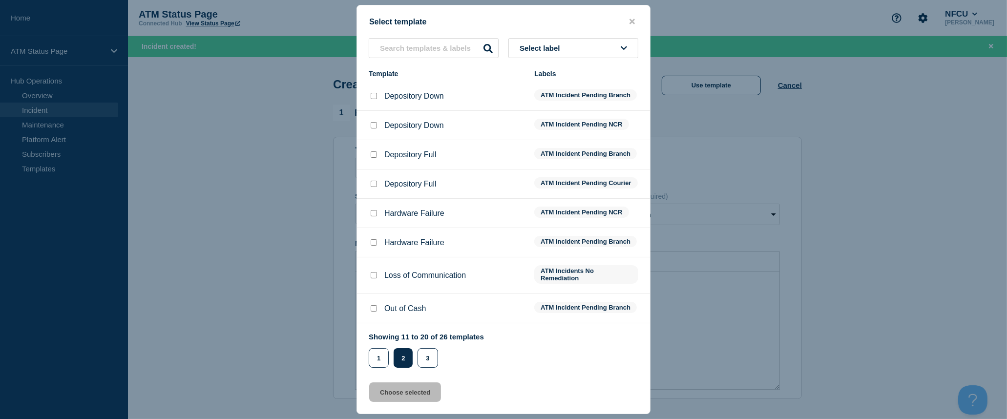
click at [371, 97] on input "Depository Down checkbox" at bounding box center [374, 96] width 6 height 6
checkbox input "true"
click at [430, 394] on button "Choose selected" at bounding box center [405, 392] width 72 height 20
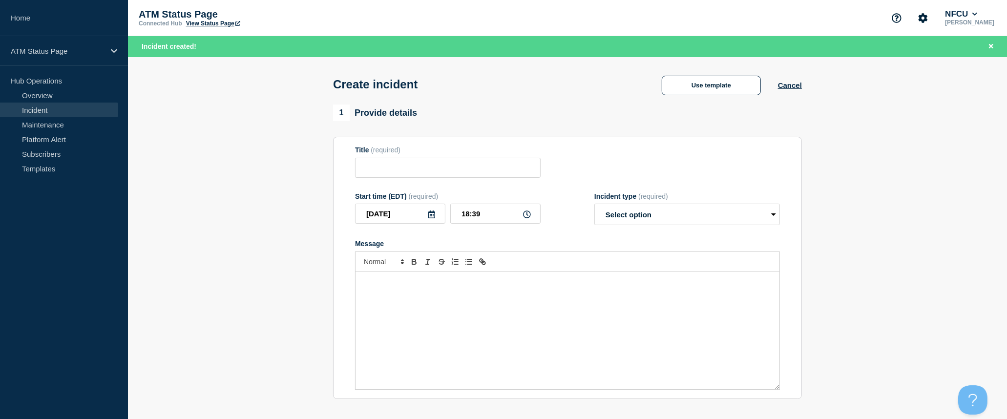
type input "Depository Down"
select select "identified"
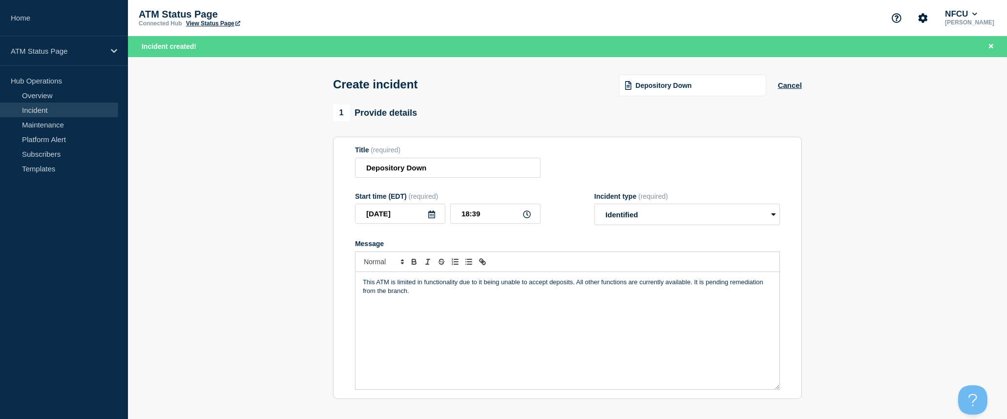
scroll to position [108, 0]
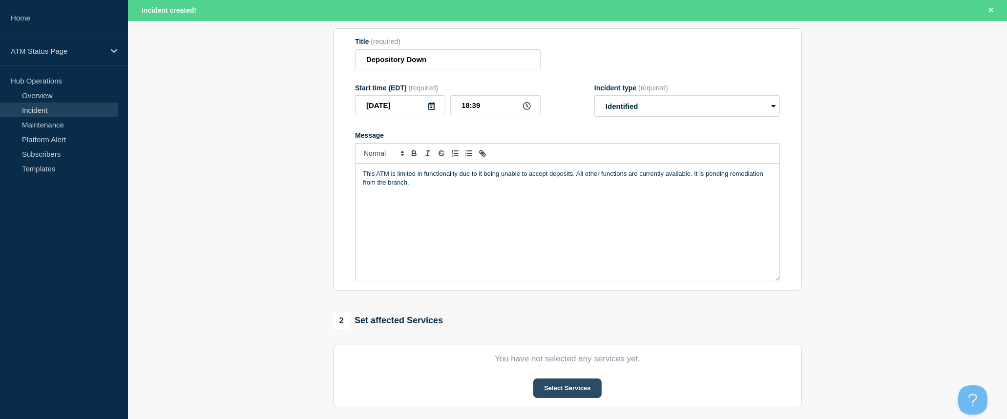
click at [565, 388] on button "Select Services" at bounding box center [567, 388] width 68 height 20
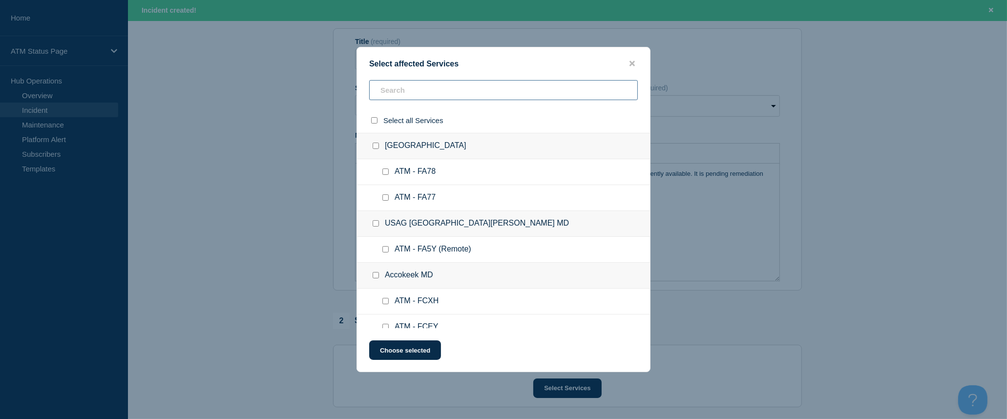
click at [490, 96] on input "text" at bounding box center [503, 90] width 269 height 20
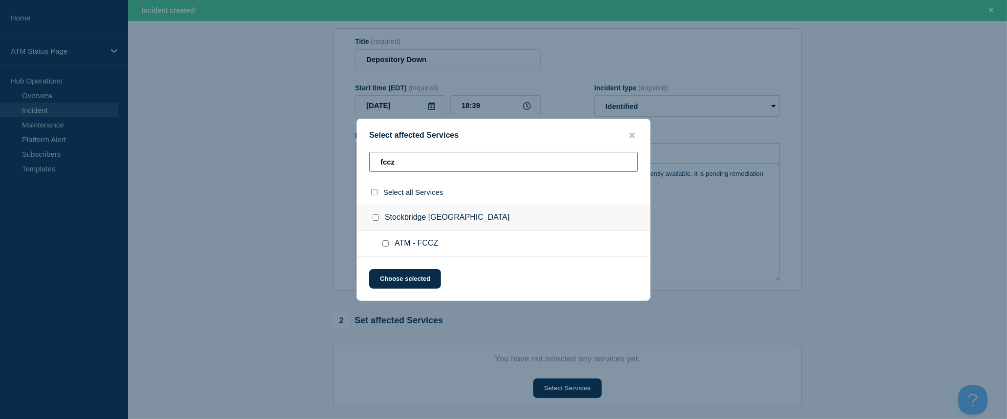
type input "fccz"
click at [374, 189] on input "select all checkbox" at bounding box center [374, 192] width 6 height 6
checkbox input "true"
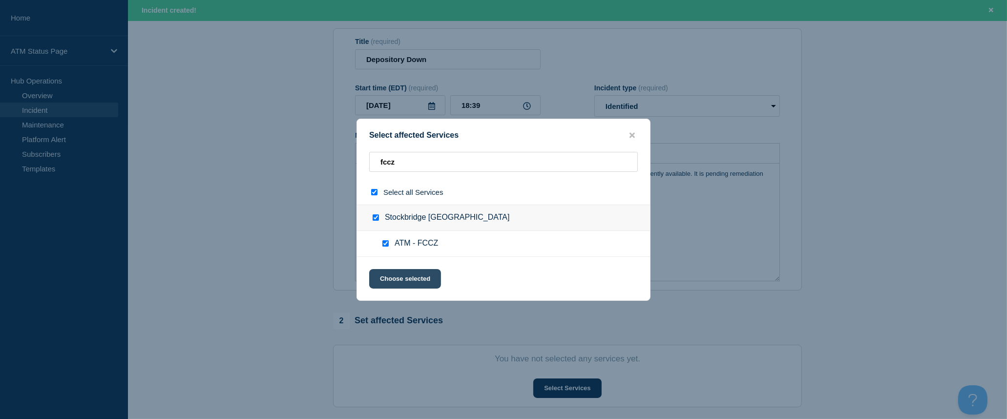
click at [419, 279] on button "Choose selected" at bounding box center [405, 279] width 72 height 20
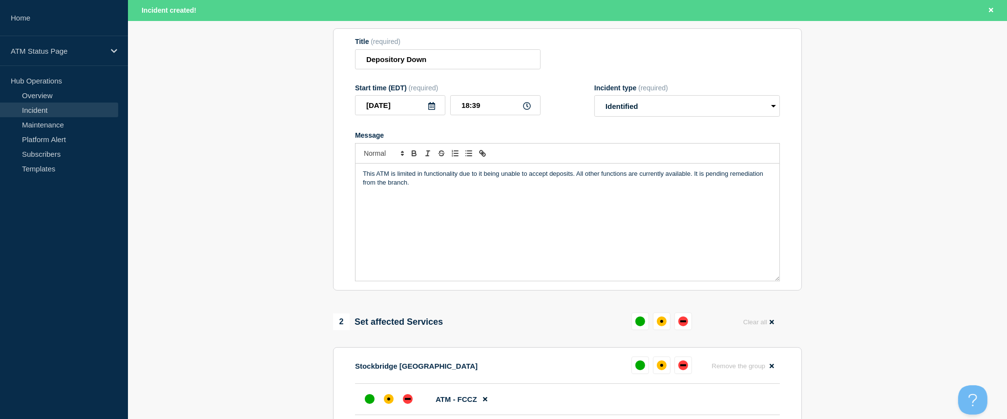
scroll to position [217, 0]
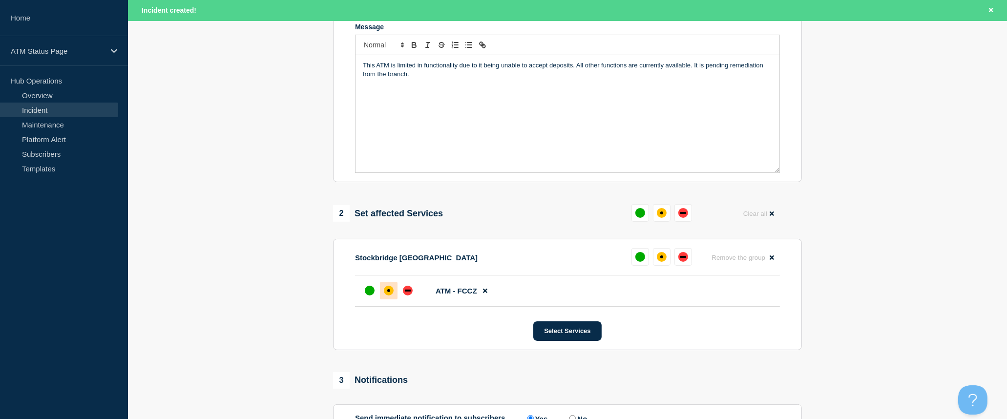
click at [389, 295] on div "affected" at bounding box center [389, 291] width 10 height 10
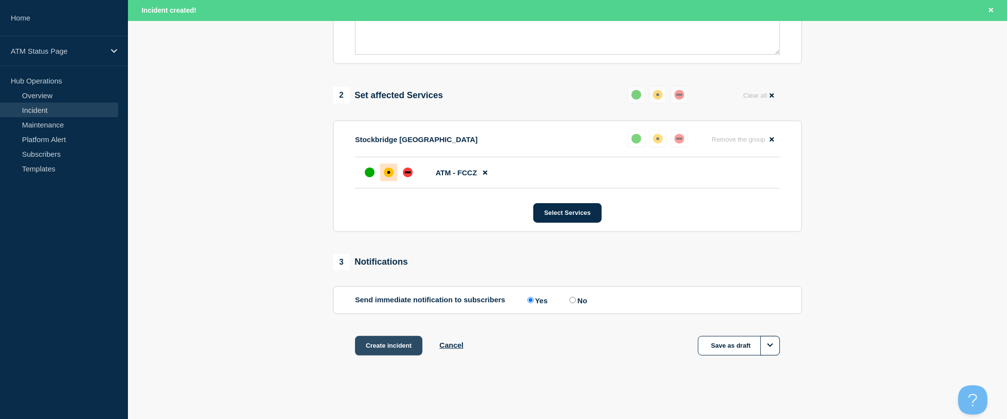
click at [409, 348] on button "Create incident" at bounding box center [388, 346] width 67 height 20
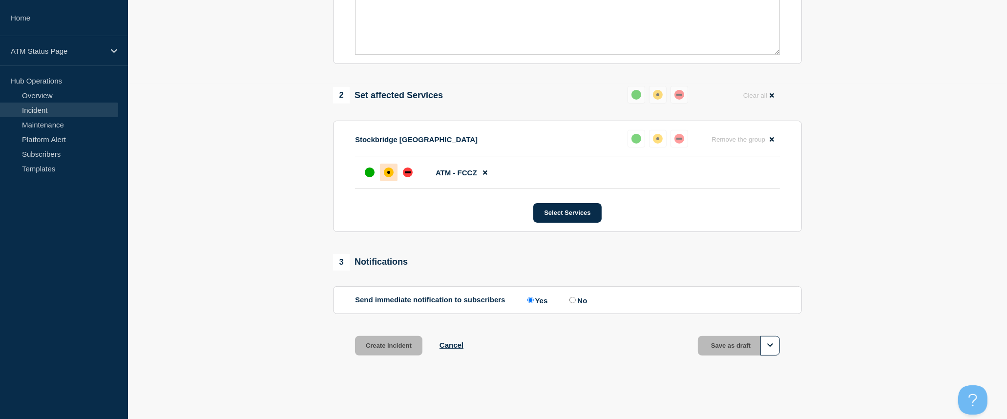
scroll to position [317, 0]
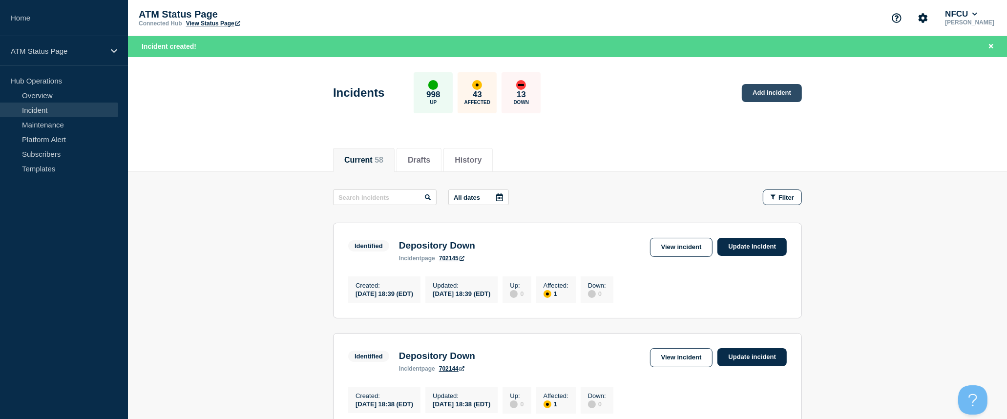
click at [787, 90] on link "Add incident" at bounding box center [772, 93] width 60 height 18
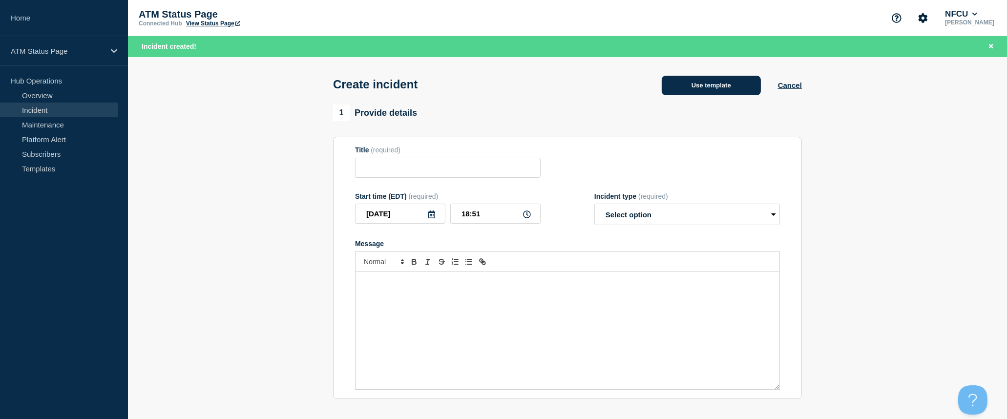
click at [723, 94] on button "Use template" at bounding box center [711, 86] width 99 height 20
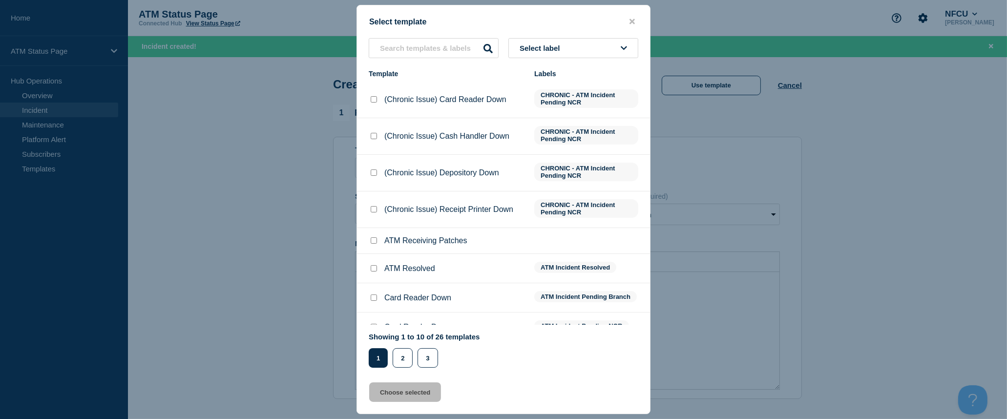
scroll to position [71, 0]
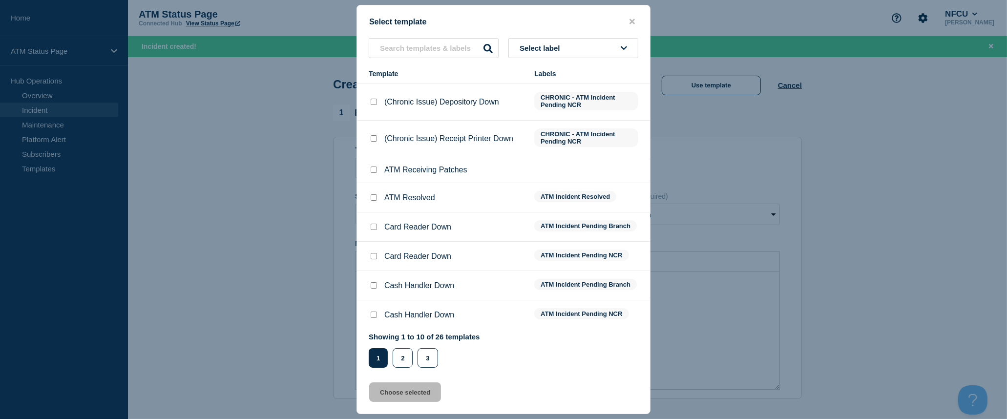
click at [373, 282] on input "Cash Handler Down checkbox" at bounding box center [374, 285] width 6 height 6
checkbox input "true"
click at [419, 396] on button "Choose selected" at bounding box center [405, 392] width 72 height 20
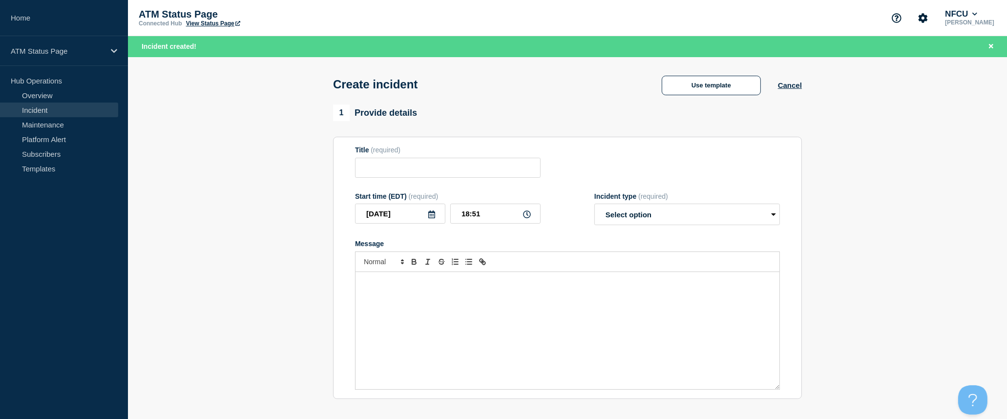
type input "Cash Handler Down"
select select "identified"
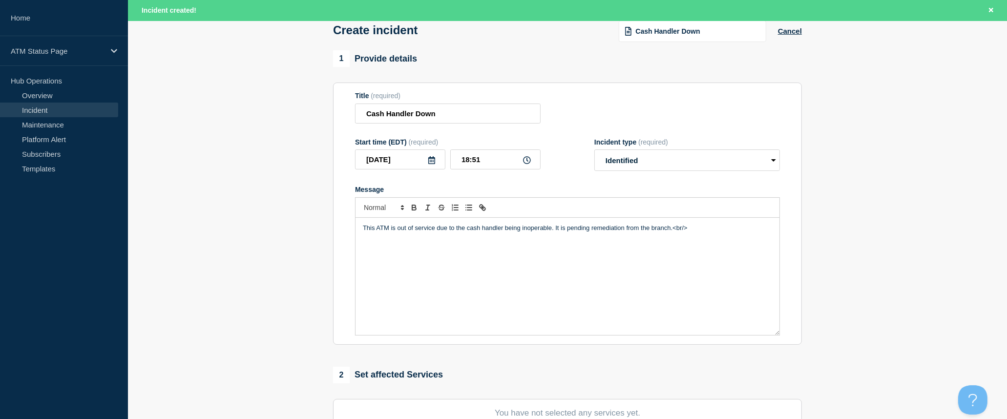
scroll to position [217, 0]
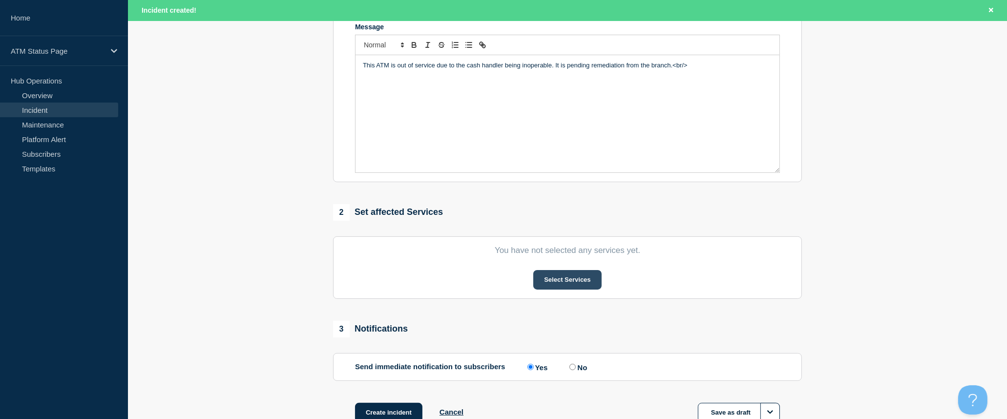
click at [580, 289] on button "Select Services" at bounding box center [567, 280] width 68 height 20
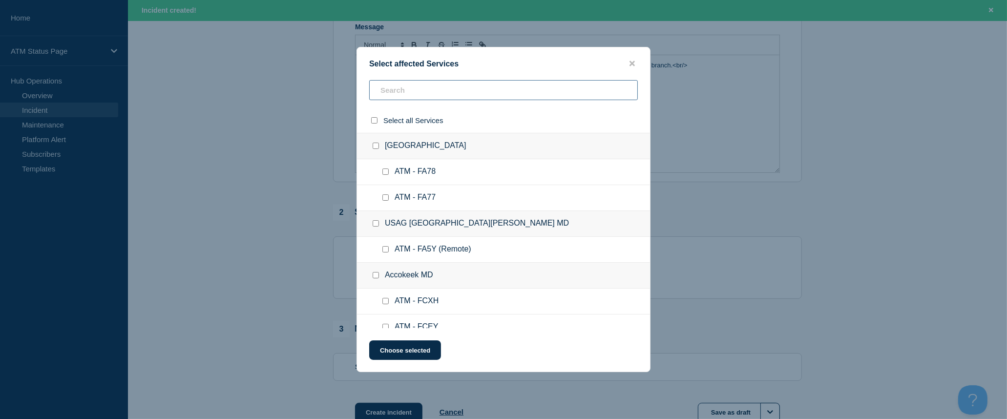
click at [496, 84] on input "text" at bounding box center [503, 90] width 269 height 20
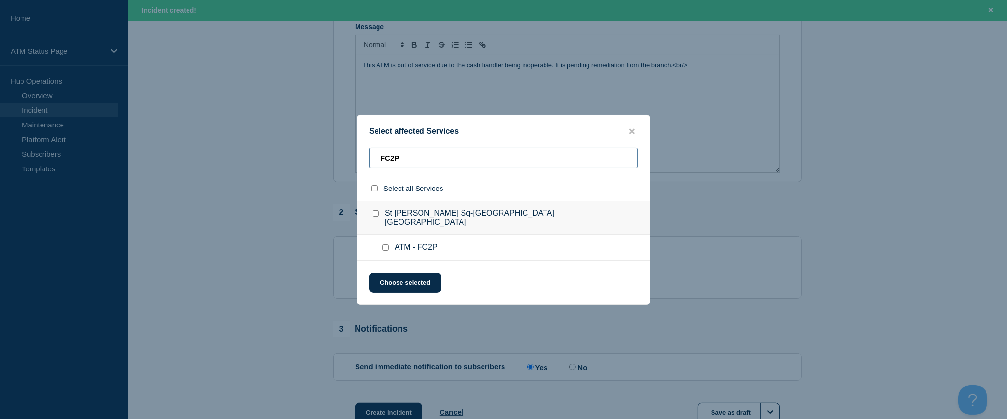
type input "FC2P"
click at [374, 191] on input "select all checkbox" at bounding box center [374, 188] width 6 height 6
checkbox input "true"
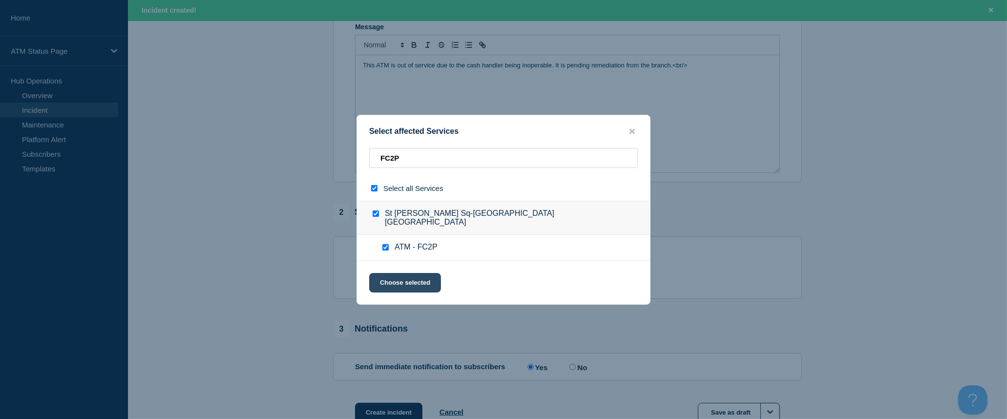
click at [416, 281] on button "Choose selected" at bounding box center [405, 283] width 72 height 20
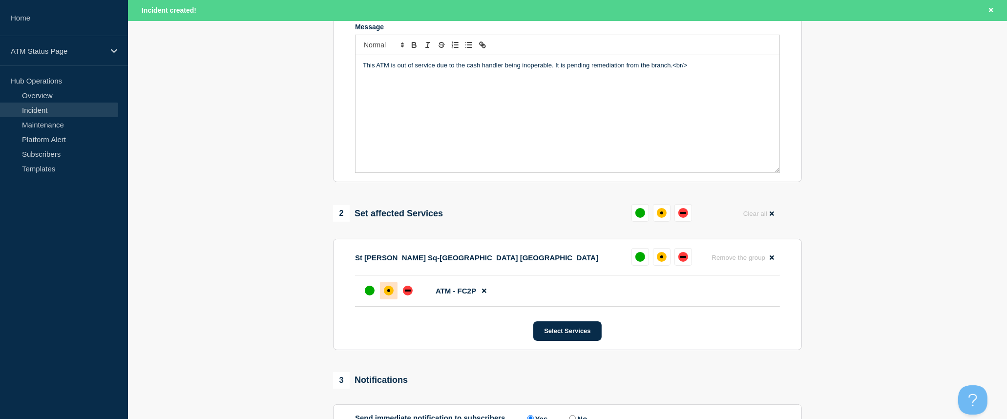
click at [394, 294] on div at bounding box center [389, 291] width 18 height 18
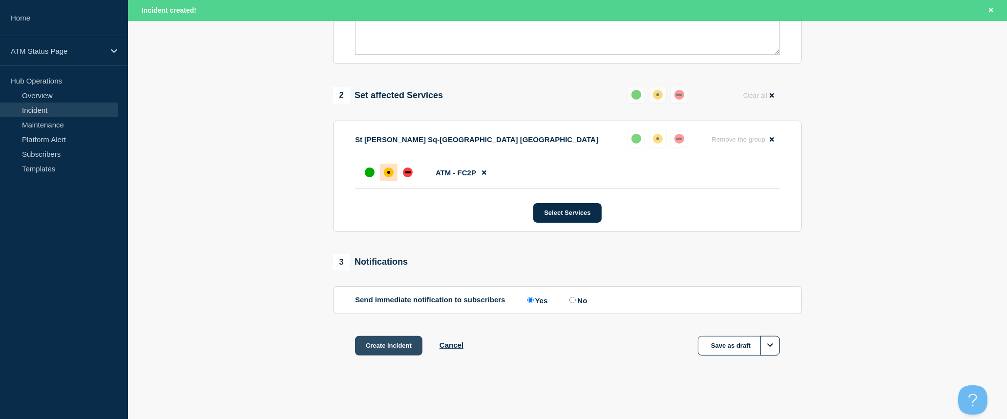
click at [404, 344] on button "Create incident" at bounding box center [388, 346] width 67 height 20
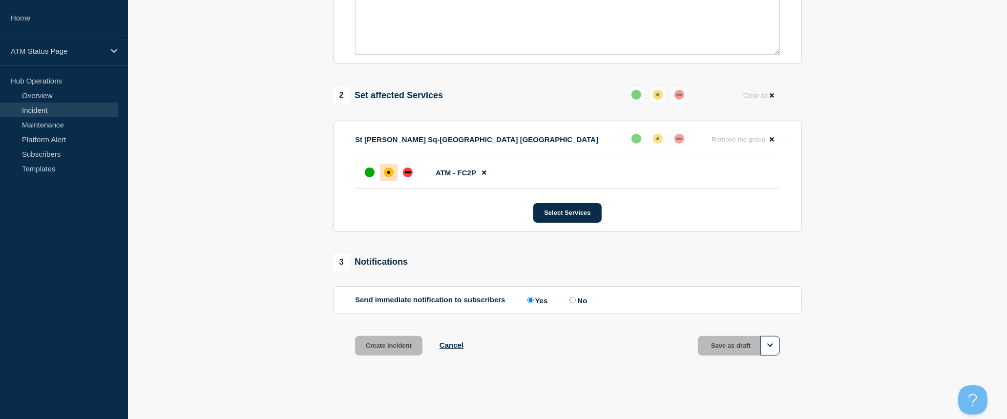
scroll to position [317, 0]
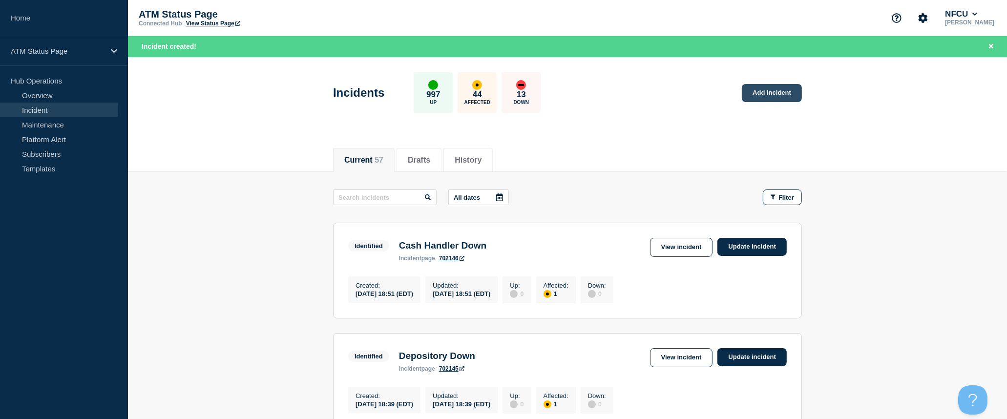
click at [772, 89] on link "Add incident" at bounding box center [772, 93] width 60 height 18
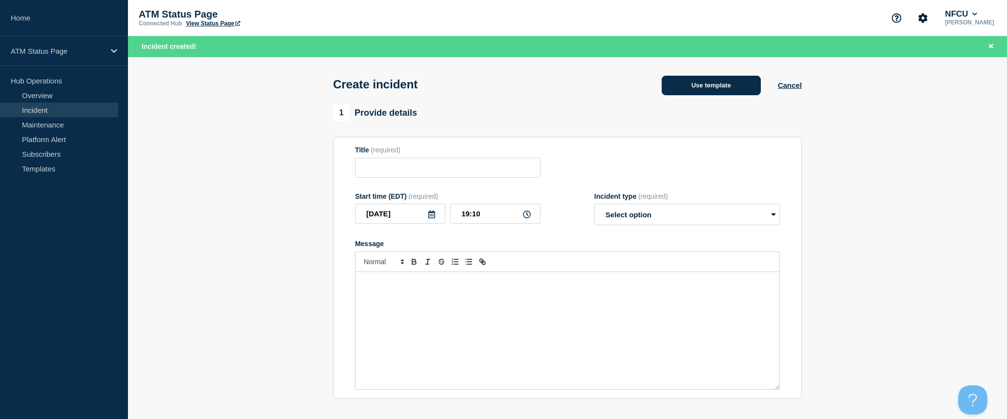
click at [732, 87] on button "Use template" at bounding box center [711, 86] width 99 height 20
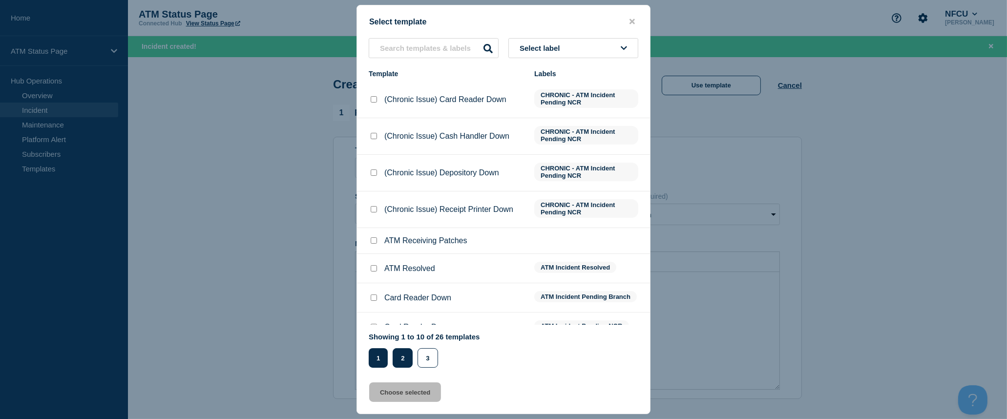
click at [408, 359] on button "2" at bounding box center [403, 358] width 20 height 20
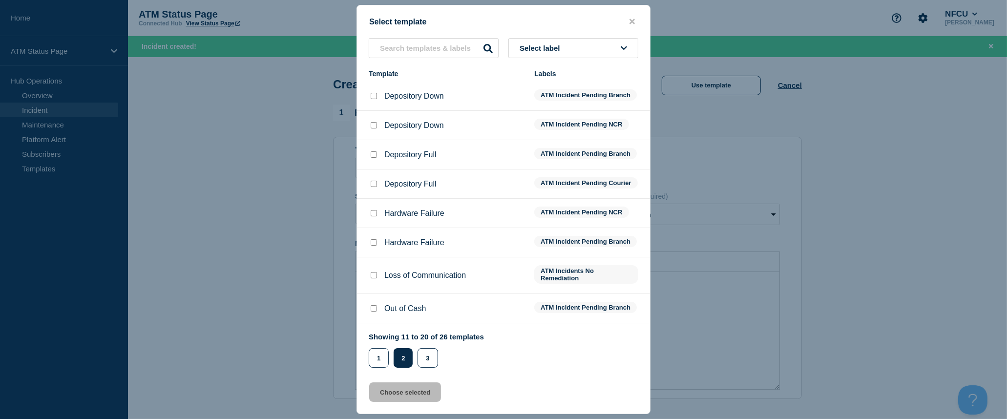
click at [372, 99] on input "Depository Down checkbox" at bounding box center [374, 96] width 6 height 6
checkbox input "true"
click at [411, 391] on button "Choose selected" at bounding box center [405, 392] width 72 height 20
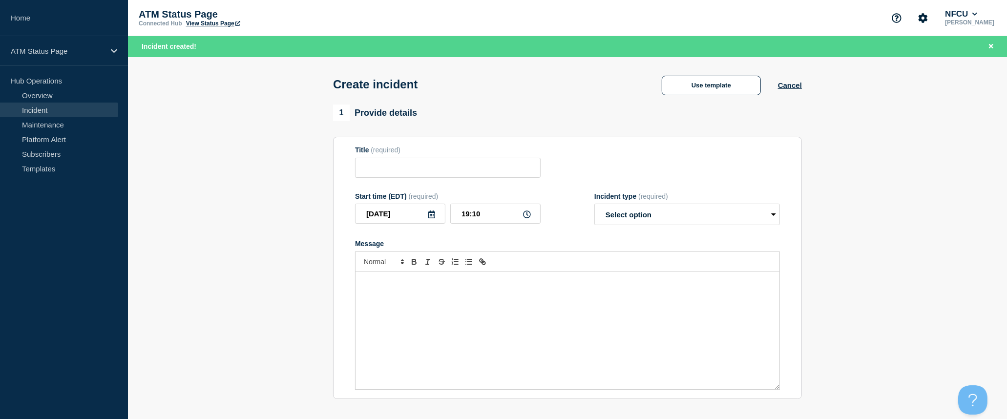
type input "Depository Down"
select select "identified"
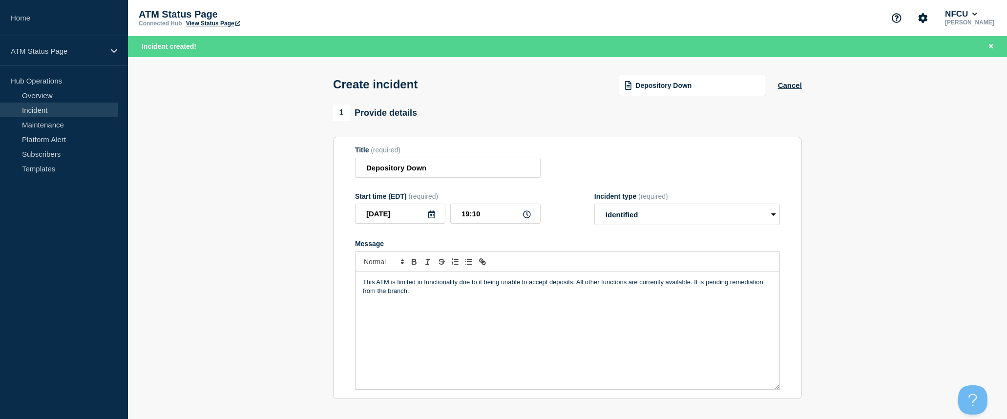
scroll to position [163, 0]
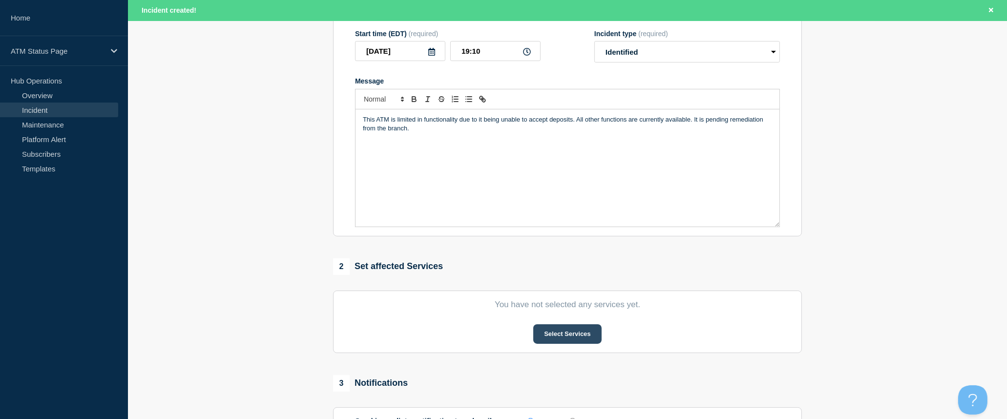
click at [549, 342] on button "Select Services" at bounding box center [567, 334] width 68 height 20
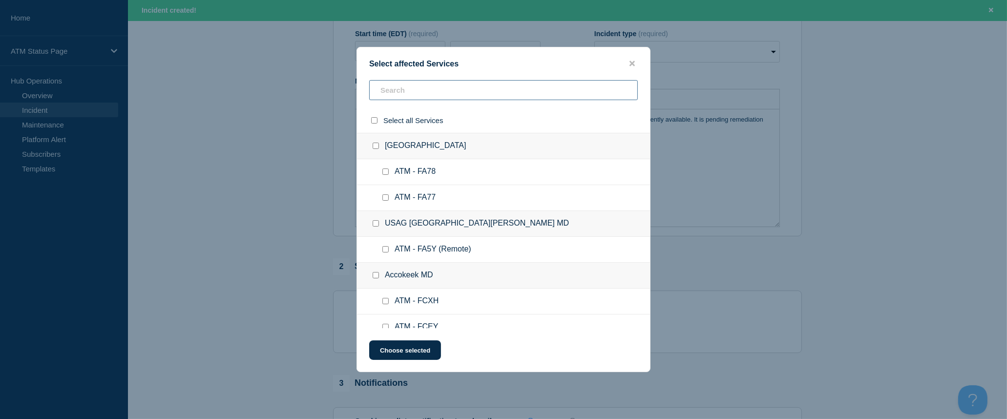
click at [486, 97] on input "text" at bounding box center [503, 90] width 269 height 20
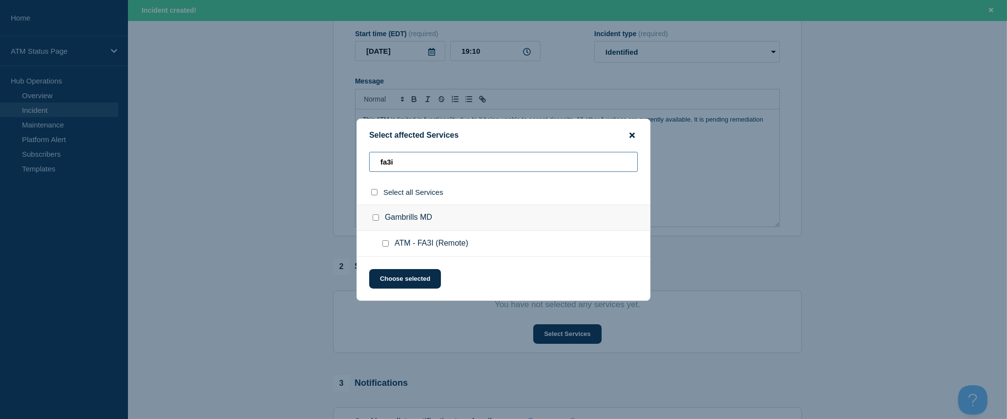
type input "fa3i"
click at [631, 134] on icon "close button" at bounding box center [631, 134] width 5 height 5
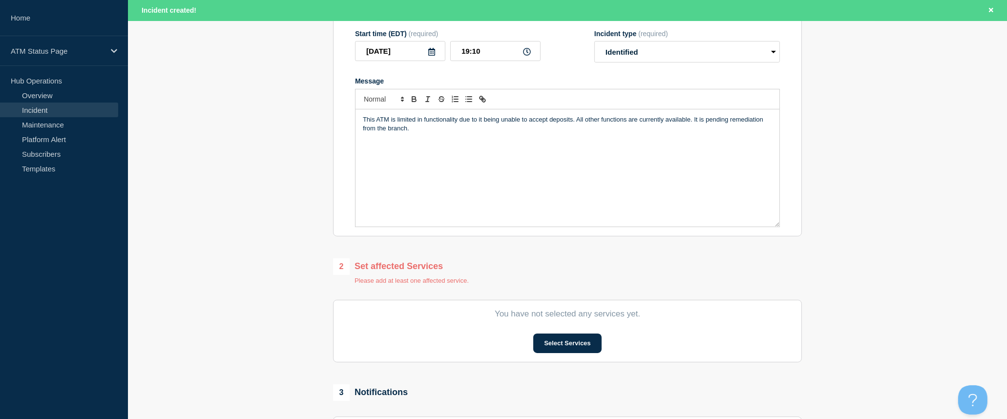
scroll to position [0, 0]
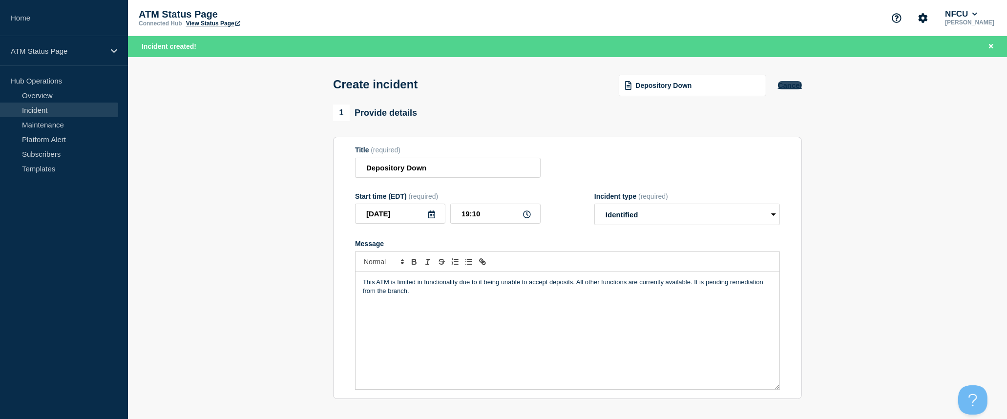
click at [796, 88] on button "Cancel" at bounding box center [790, 85] width 24 height 8
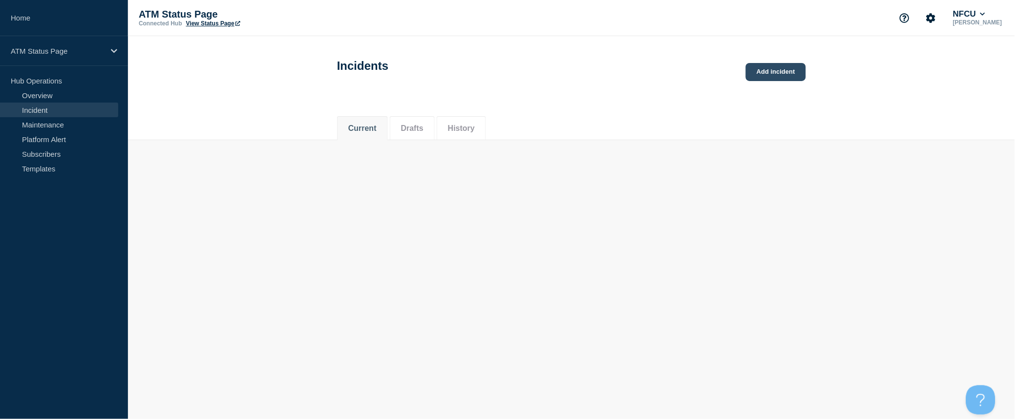
click at [772, 80] on link "Add incident" at bounding box center [776, 72] width 60 height 18
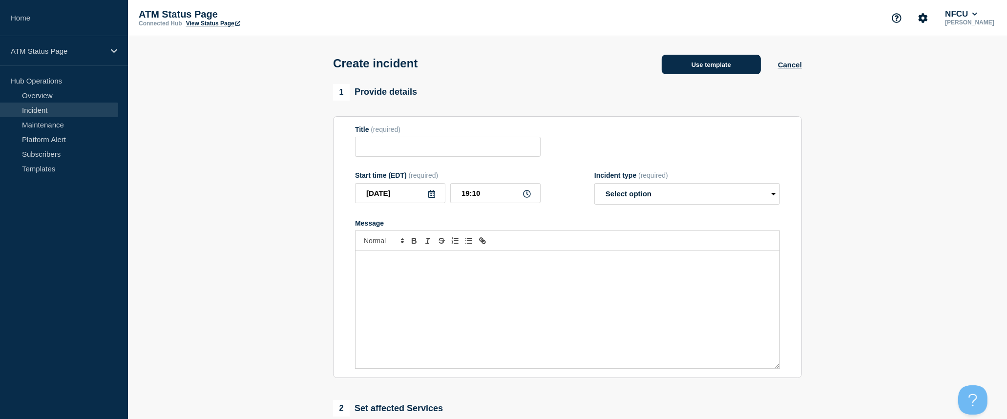
click at [724, 71] on button "Use template" at bounding box center [711, 65] width 99 height 20
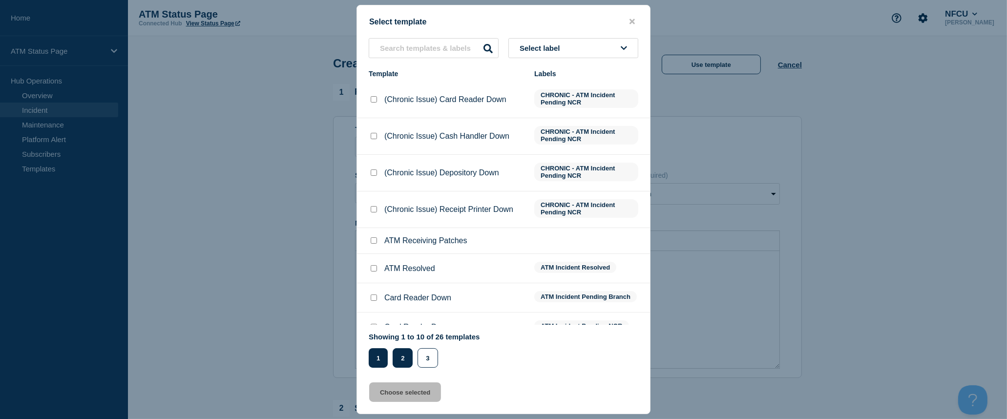
click at [403, 354] on button "2" at bounding box center [403, 358] width 20 height 20
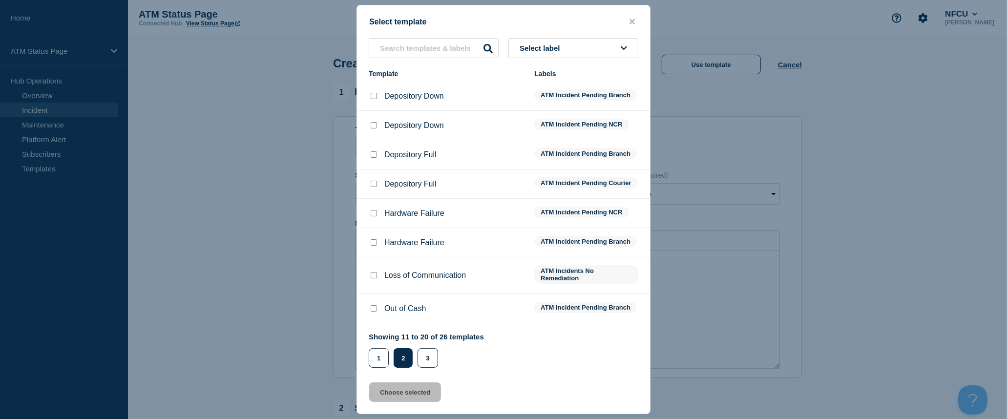
click at [375, 126] on input "Depository Down checkbox" at bounding box center [374, 125] width 6 height 6
checkbox input "true"
click at [415, 396] on button "Choose selected" at bounding box center [405, 392] width 72 height 20
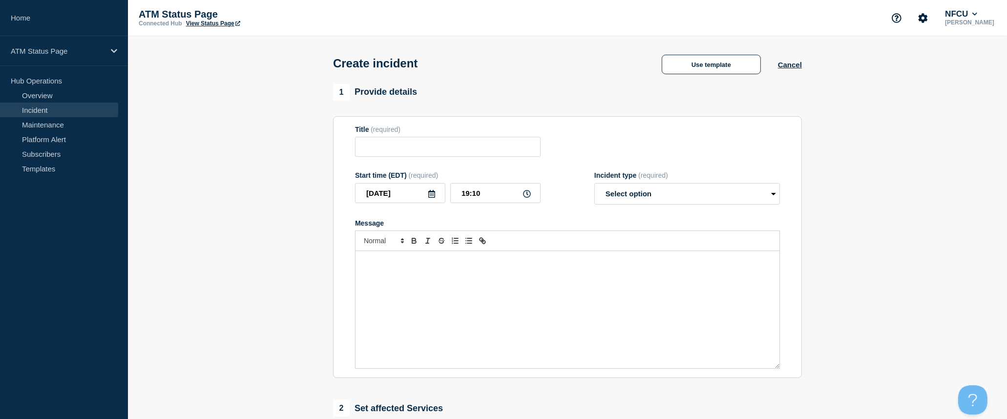
type input "Depository Down"
select select "identified"
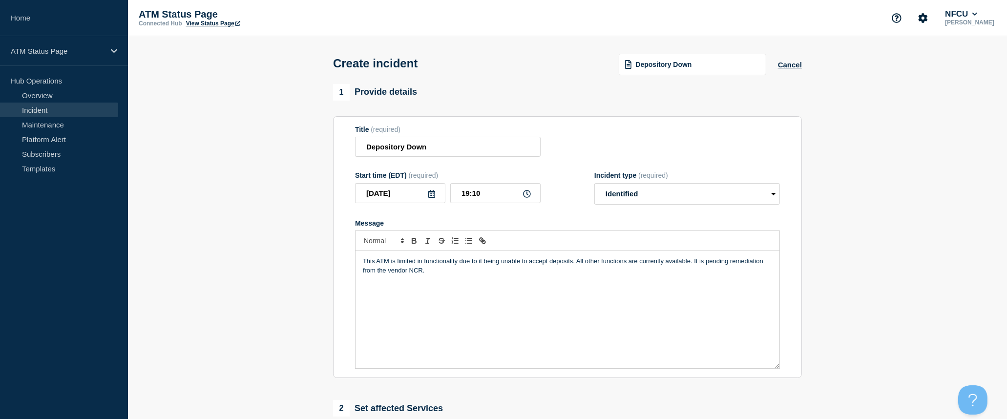
scroll to position [108, 0]
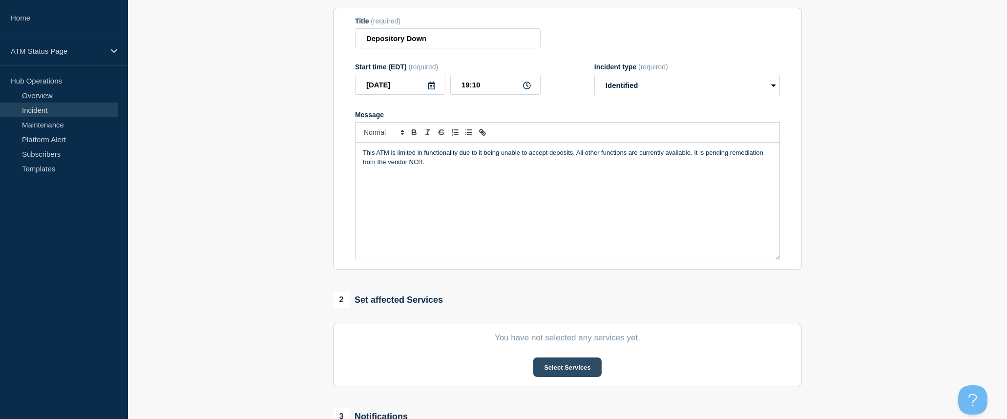
click at [558, 374] on button "Select Services" at bounding box center [567, 367] width 68 height 20
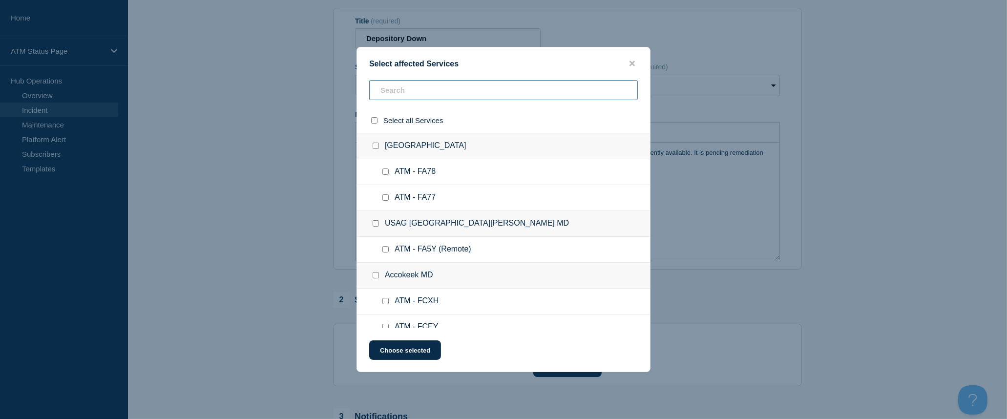
click at [471, 90] on input "text" at bounding box center [503, 90] width 269 height 20
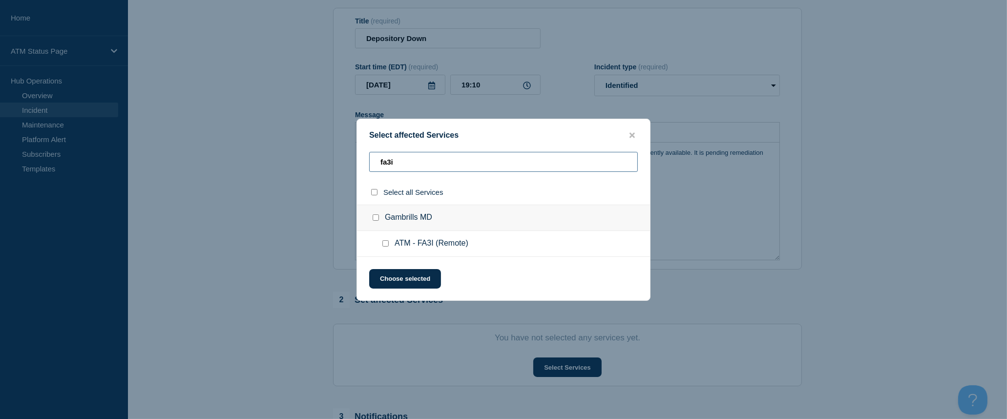
type input "fa3i"
click at [375, 192] on input "select all checkbox" at bounding box center [374, 192] width 6 height 6
checkbox input "true"
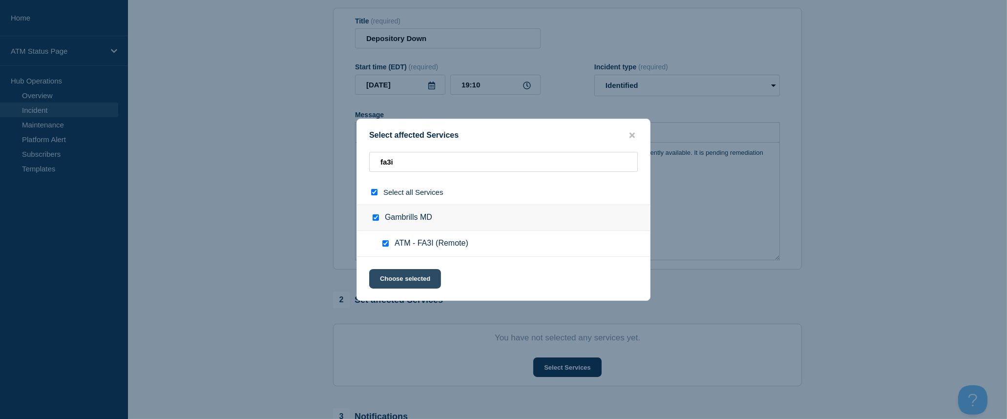
click at [404, 276] on button "Choose selected" at bounding box center [405, 279] width 72 height 20
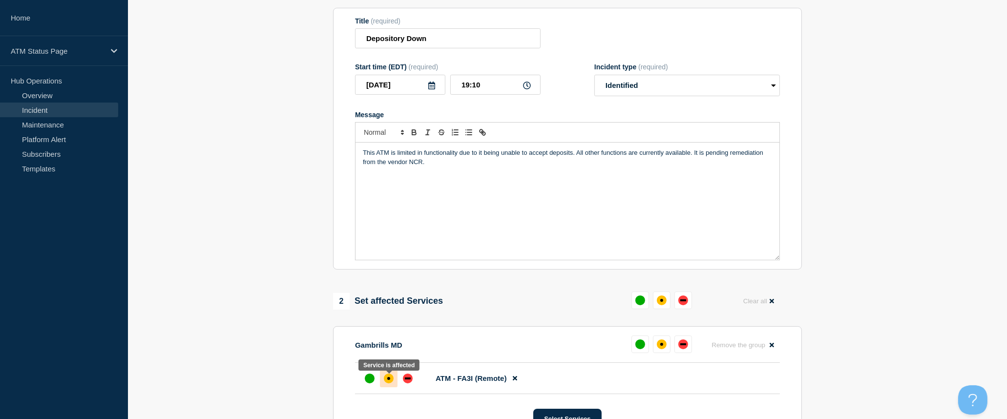
click at [393, 377] on div at bounding box center [389, 379] width 18 height 18
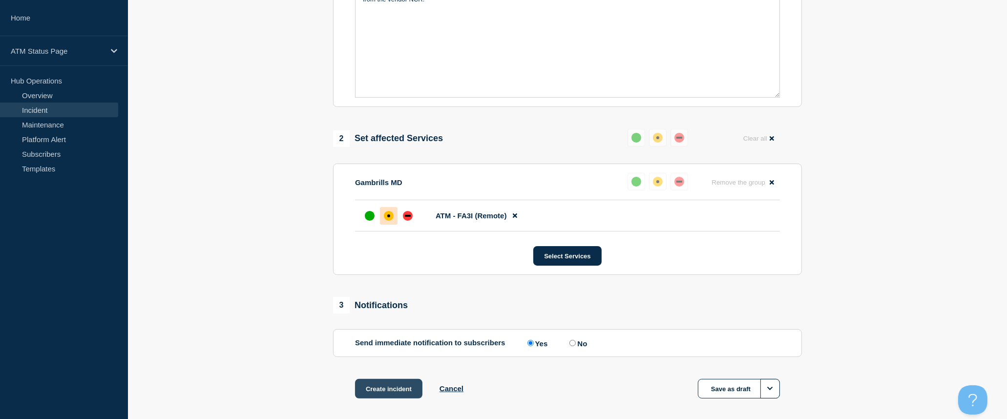
click at [407, 389] on button "Create incident" at bounding box center [388, 389] width 67 height 20
